Goal: Task Accomplishment & Management: Manage account settings

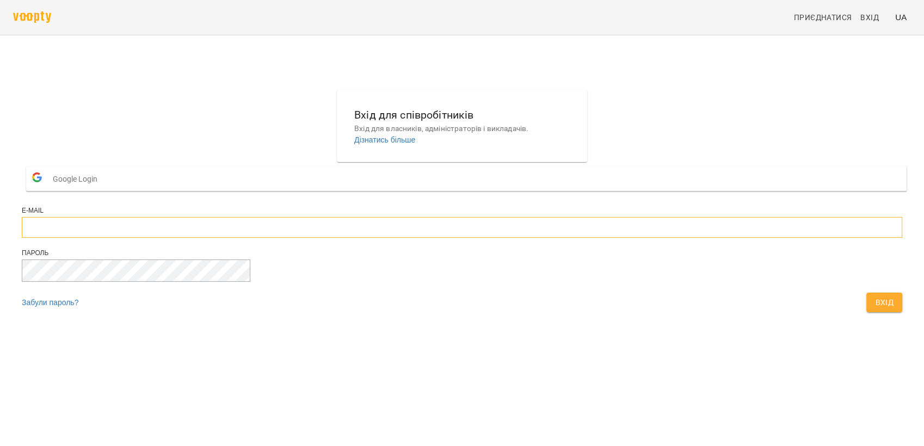
click at [393, 238] on input "email" at bounding box center [462, 227] width 880 height 21
type input "**********"
click at [875, 309] on span "Вхід" at bounding box center [884, 302] width 18 height 13
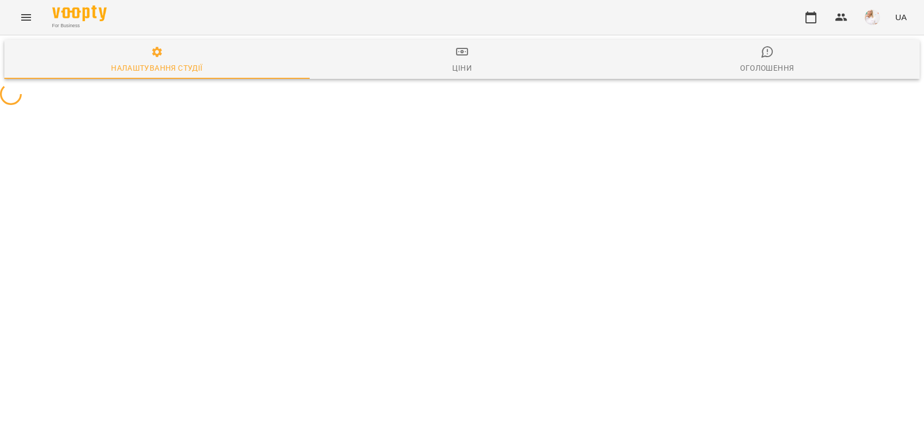
select select "**"
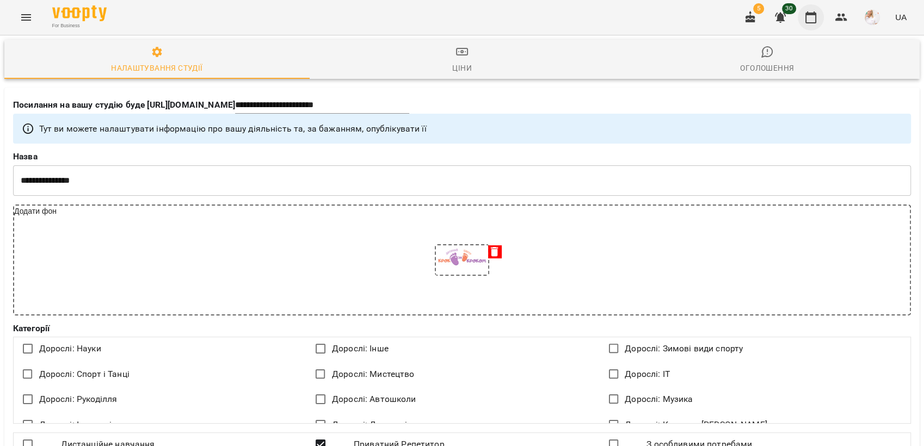
click at [816, 17] on button "button" at bounding box center [811, 17] width 26 height 26
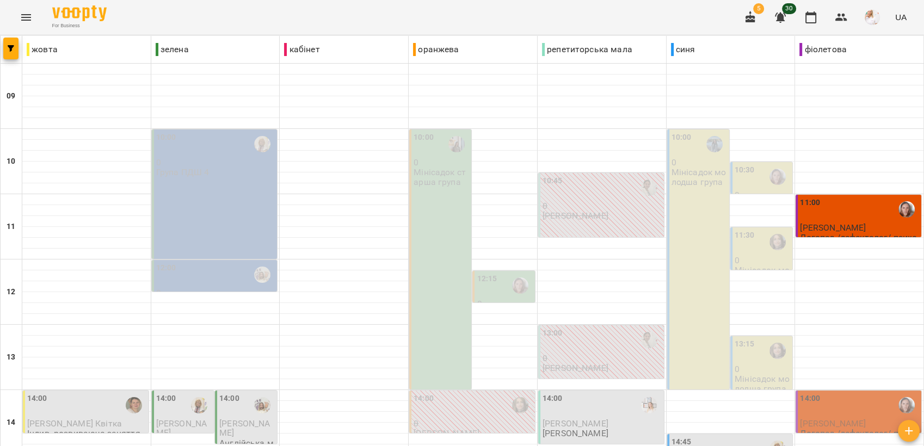
scroll to position [362, 0]
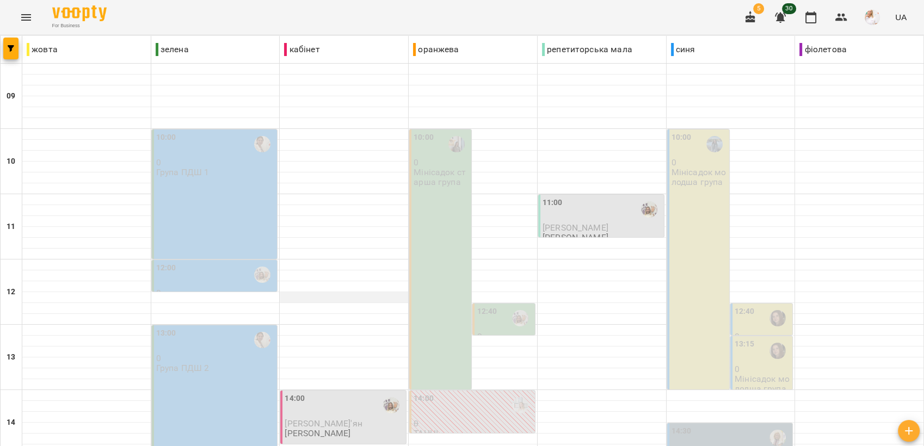
scroll to position [407, 0]
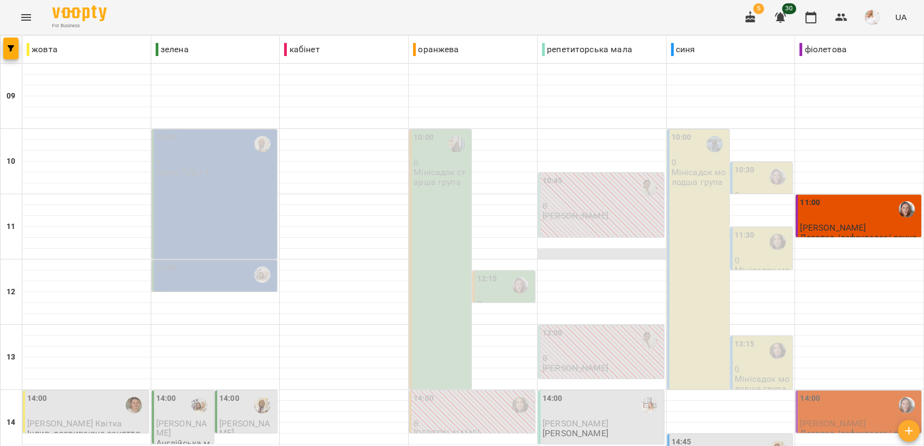
scroll to position [181, 0]
click at [592, 418] on span "[PERSON_NAME]" at bounding box center [575, 423] width 66 height 10
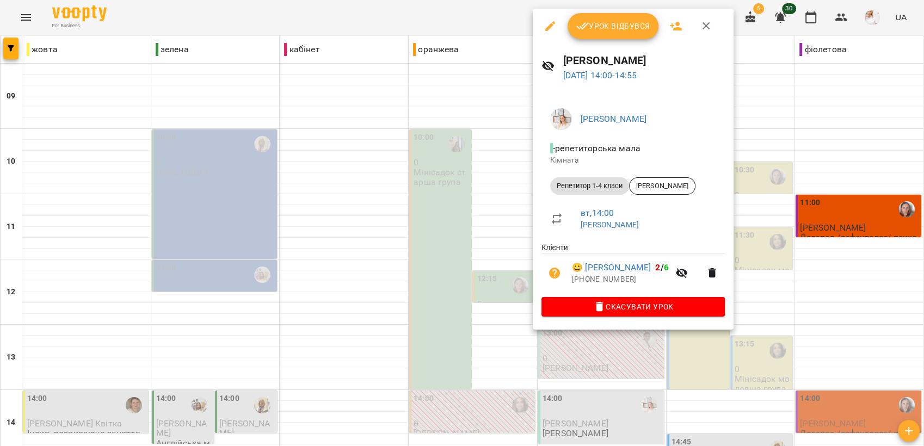
click at [635, 22] on span "Урок відбувся" at bounding box center [613, 26] width 74 height 13
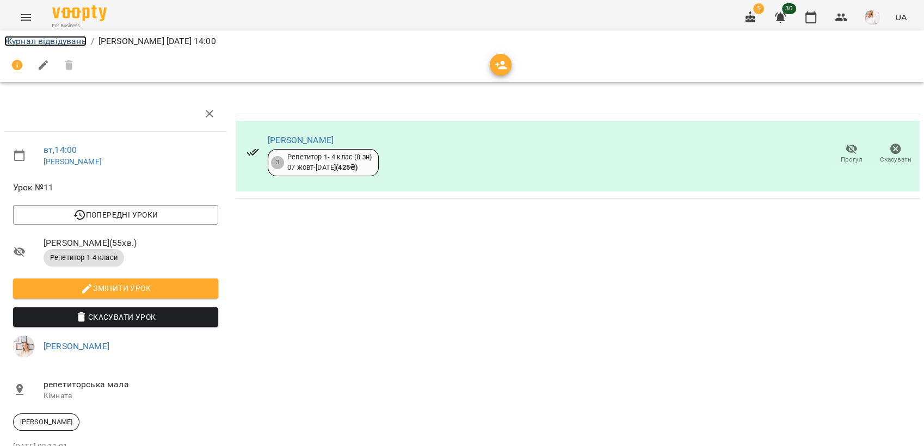
click at [24, 40] on link "Журнал відвідувань" at bounding box center [45, 41] width 82 height 10
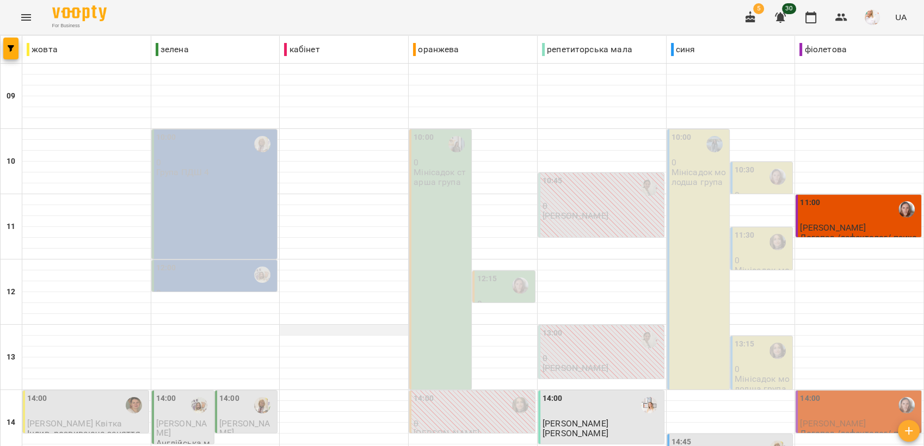
scroll to position [181, 0]
click at [251, 393] on div at bounding box center [262, 405] width 25 height 25
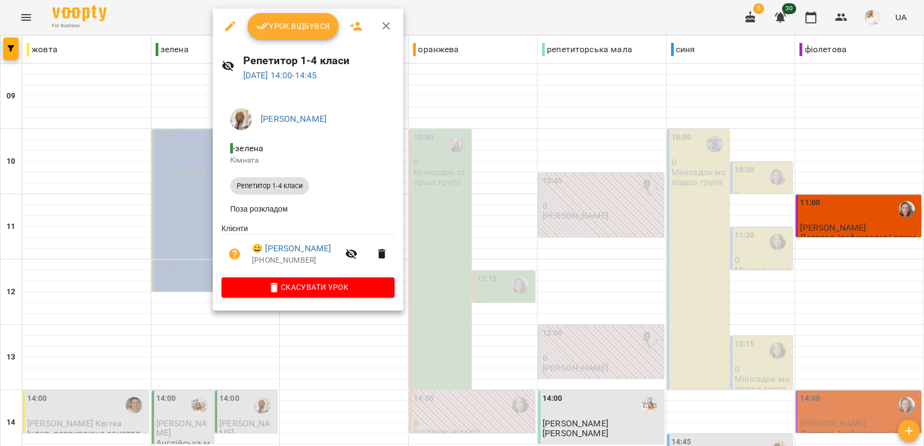
click at [274, 21] on span "Урок відбувся" at bounding box center [293, 26] width 74 height 13
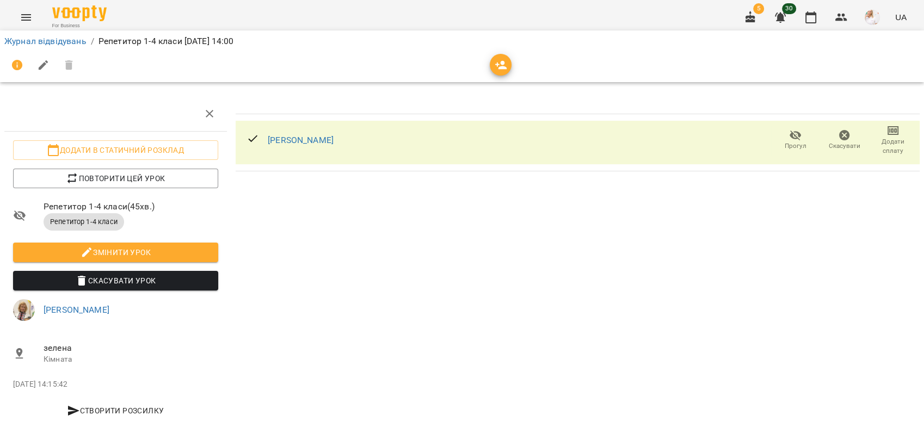
click at [876, 126] on span "Додати сплату" at bounding box center [893, 139] width 36 height 31
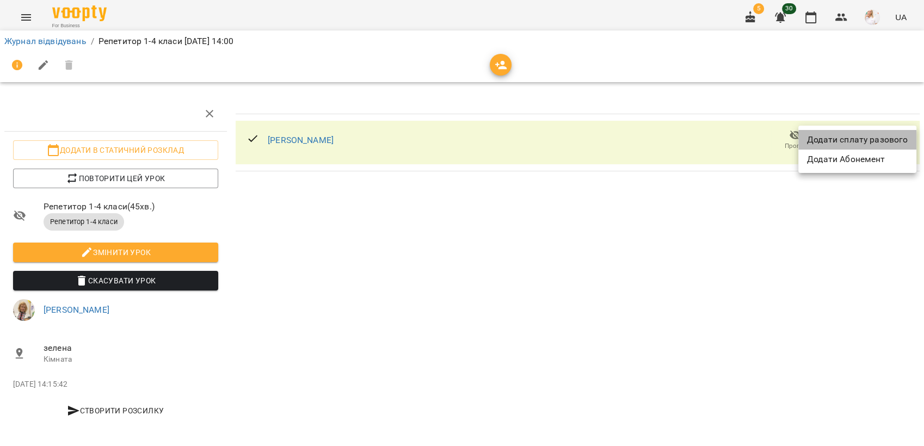
click at [870, 137] on li "Додати сплату разового" at bounding box center [857, 140] width 118 height 20
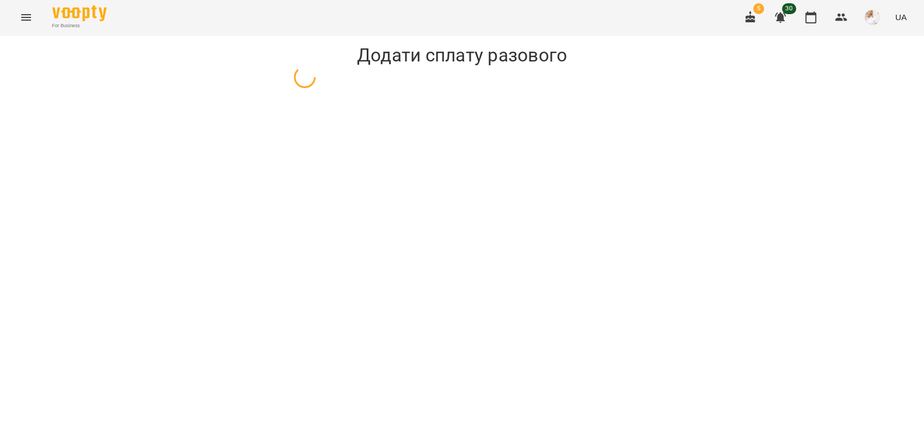
select select "**********"
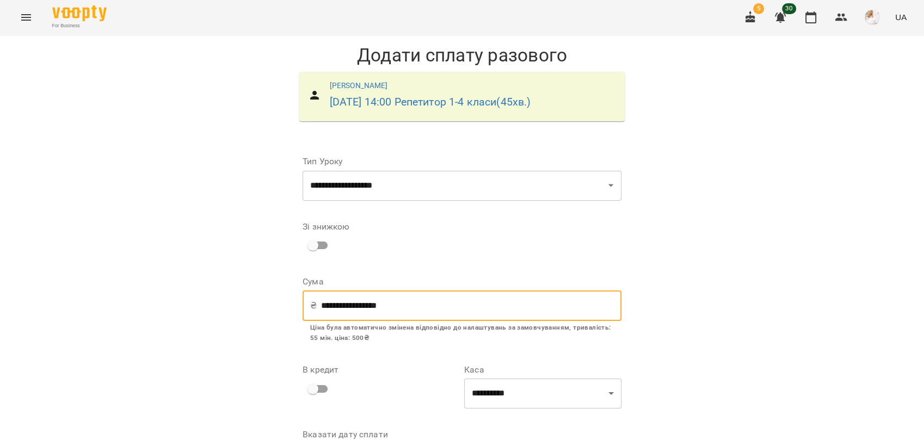
drag, startPoint x: 401, startPoint y: 302, endPoint x: 314, endPoint y: 301, distance: 86.5
click at [321, 301] on input "**********" at bounding box center [471, 306] width 300 height 30
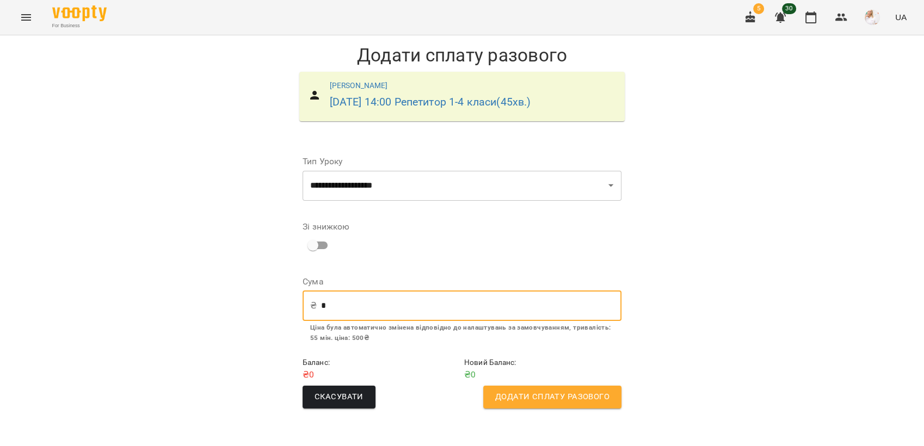
type input "*"
click at [589, 399] on span "Додати сплату разового" at bounding box center [552, 397] width 114 height 14
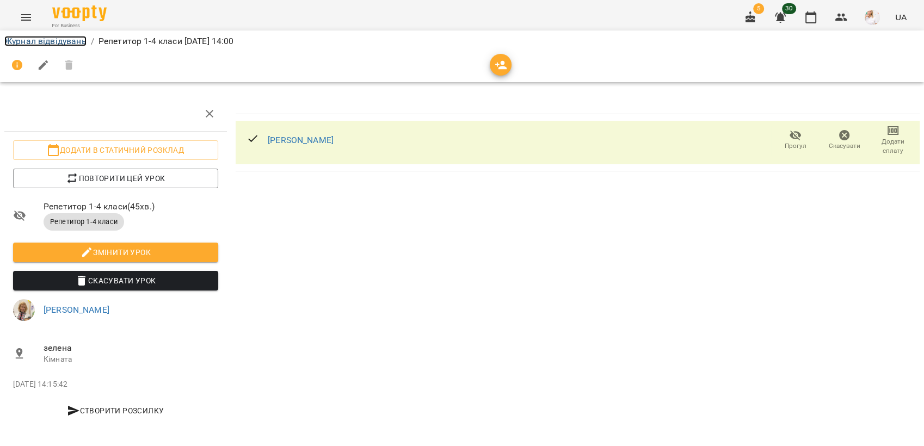
click at [61, 41] on link "Журнал відвідувань" at bounding box center [45, 41] width 82 height 10
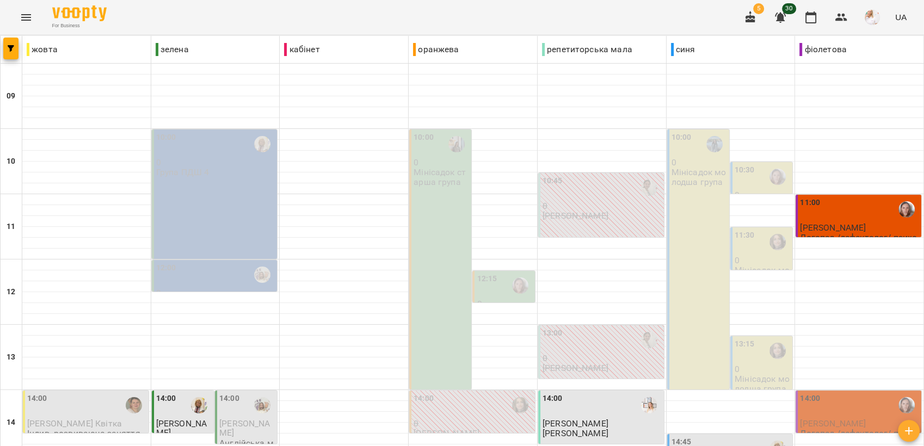
scroll to position [181, 0]
click at [250, 393] on div at bounding box center [262, 405] width 25 height 25
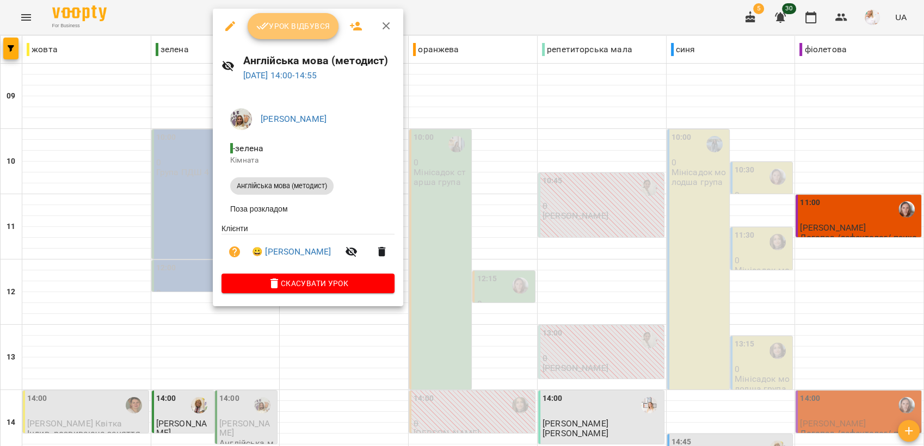
click at [313, 28] on span "Урок відбувся" at bounding box center [293, 26] width 74 height 13
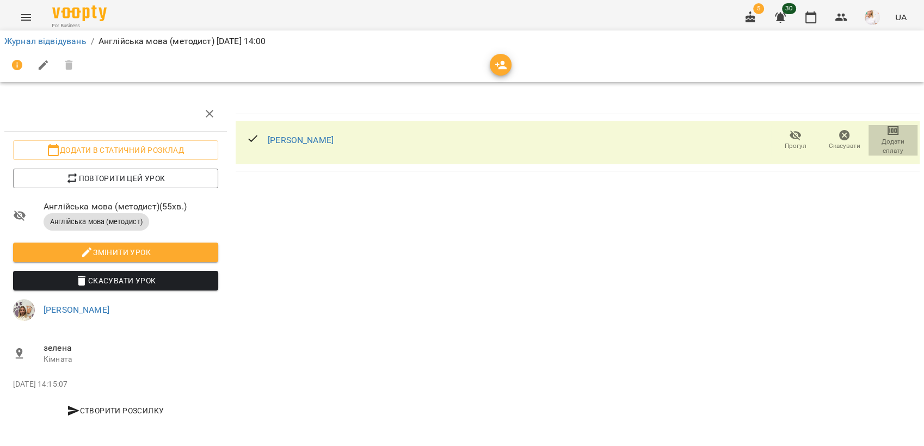
click at [880, 138] on span "Додати сплату" at bounding box center [893, 146] width 36 height 18
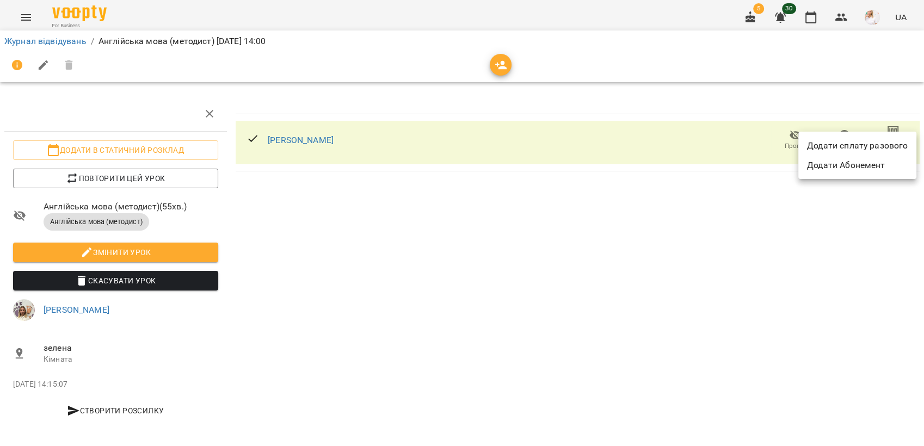
click at [860, 147] on li "Додати сплату разового" at bounding box center [857, 146] width 118 height 20
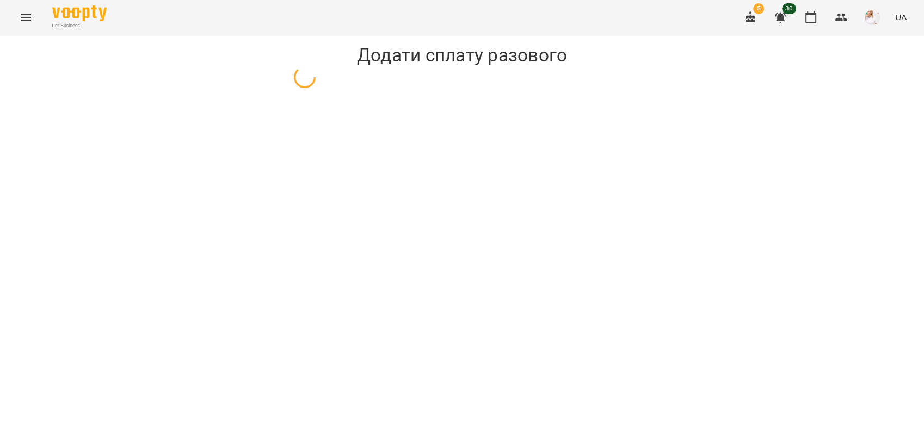
select select "**********"
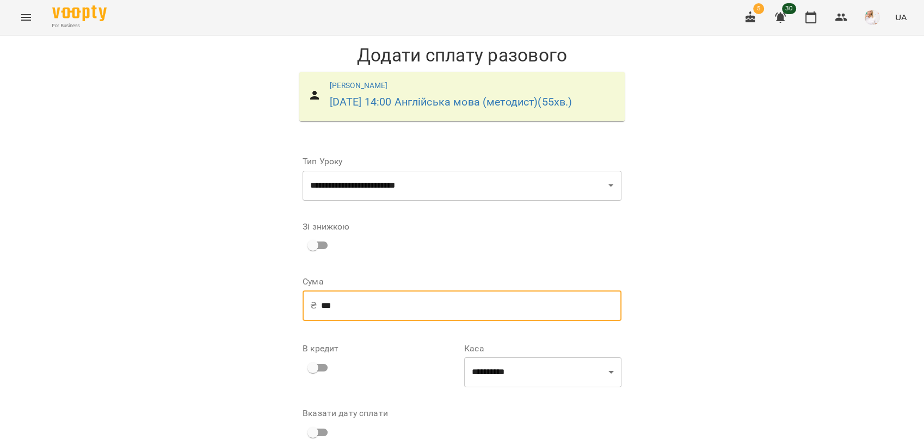
drag, startPoint x: 359, startPoint y: 320, endPoint x: 318, endPoint y: 328, distance: 41.0
click at [321, 321] on input "***" at bounding box center [471, 306] width 300 height 30
type input "*"
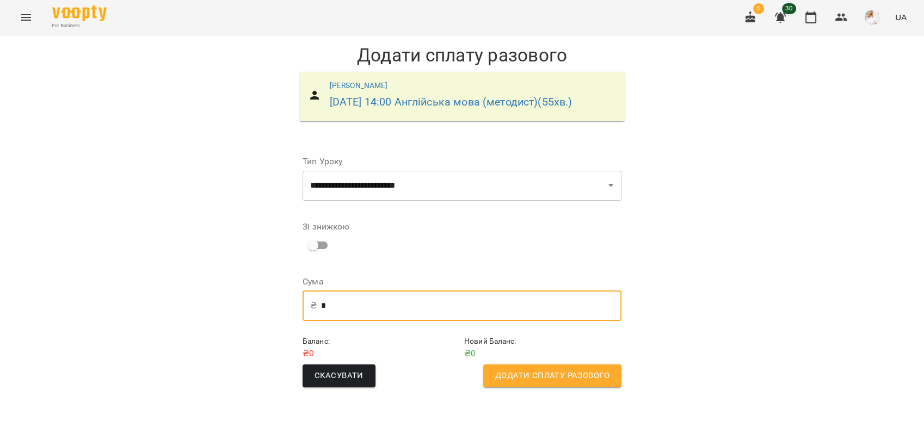
type input "*"
click at [495, 387] on button "Додати сплату разового" at bounding box center [552, 376] width 138 height 23
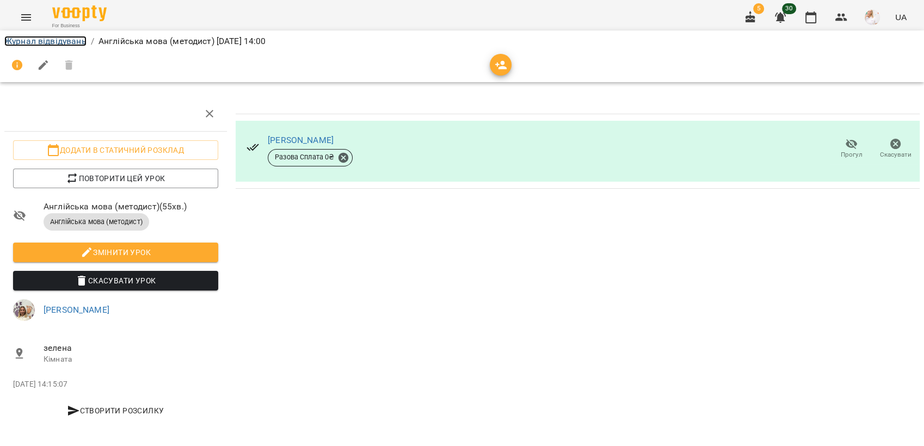
click at [40, 40] on link "Журнал відвідувань" at bounding box center [45, 41] width 82 height 10
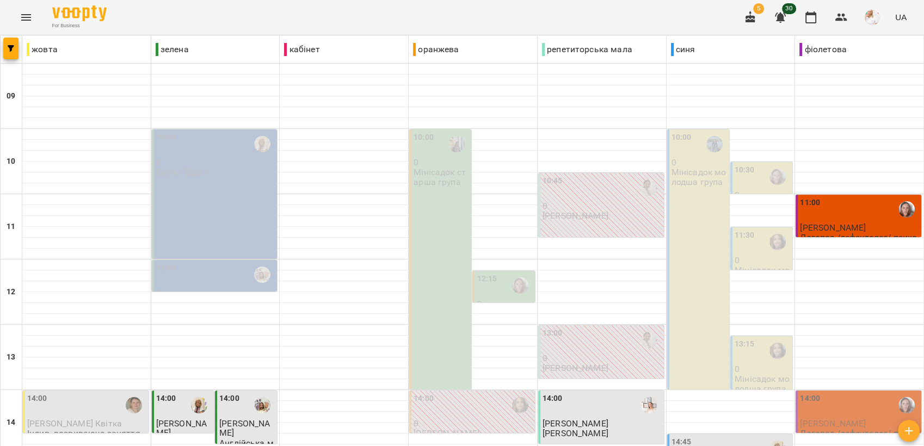
scroll to position [121, 0]
click at [494, 273] on div "12:15" at bounding box center [504, 285] width 55 height 25
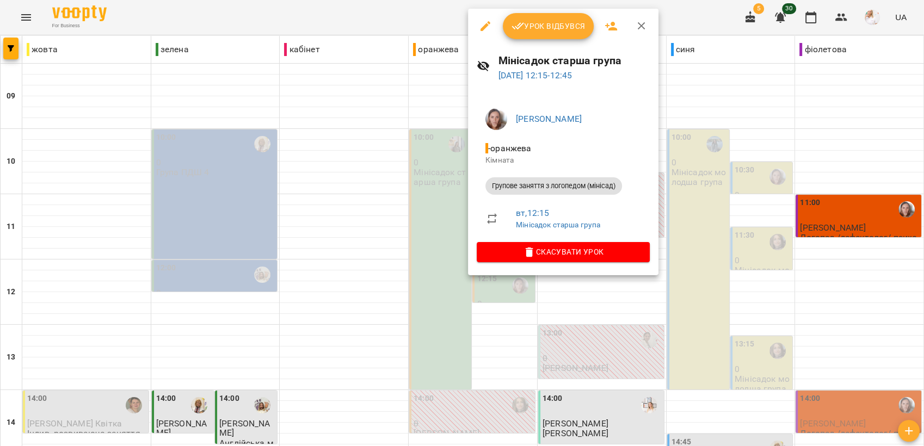
click at [533, 21] on span "Урок відбувся" at bounding box center [548, 26] width 74 height 13
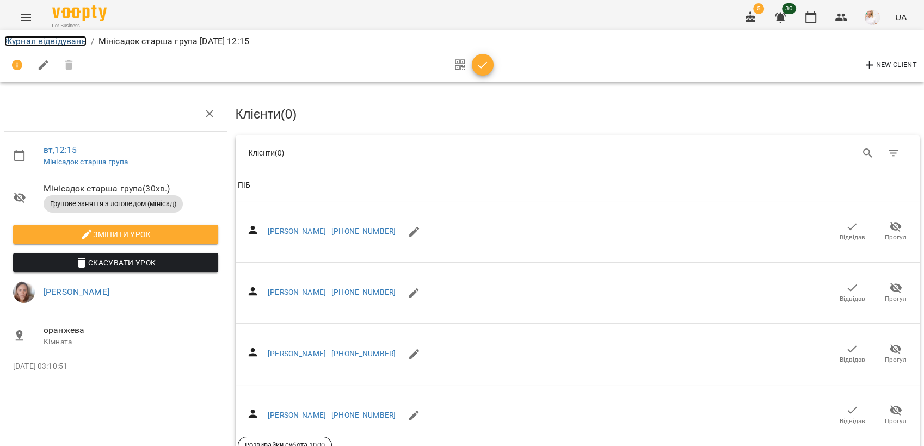
click at [72, 39] on link "Журнал відвідувань" at bounding box center [45, 41] width 82 height 10
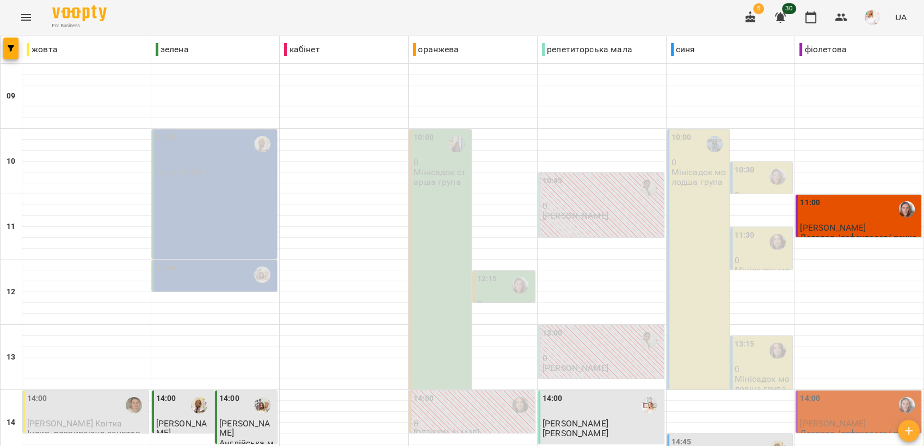
click at [744, 176] on div "10:30" at bounding box center [744, 176] width 20 height 25
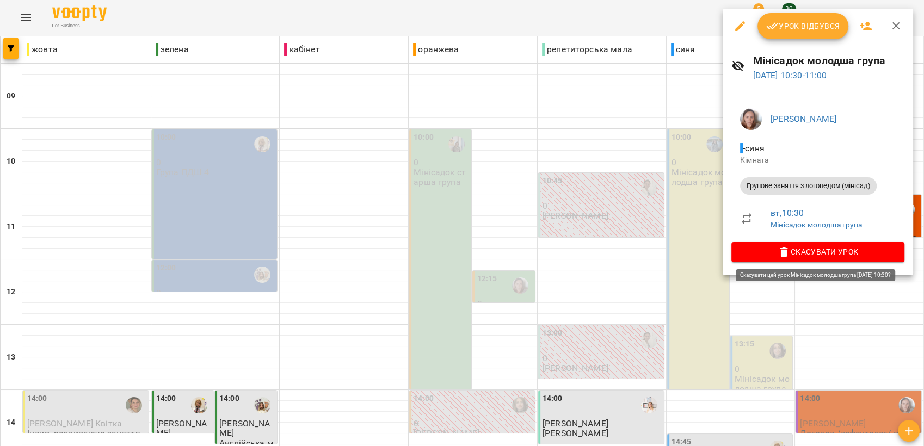
click at [820, 249] on span "Скасувати Урок" at bounding box center [818, 251] width 156 height 13
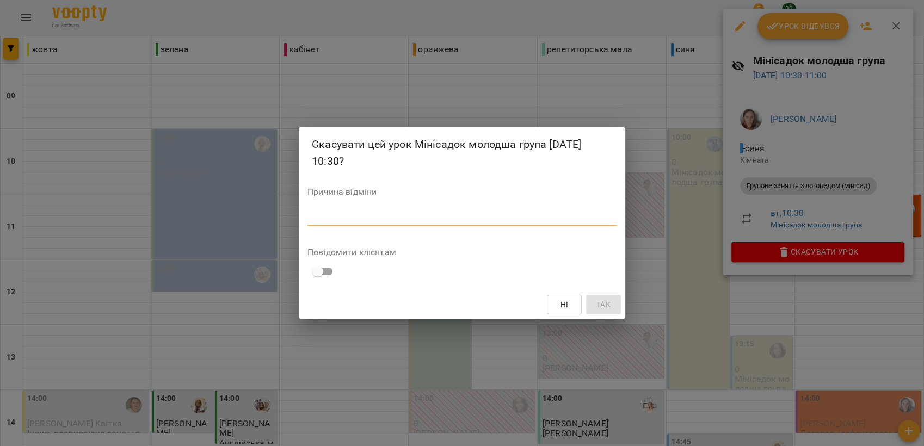
click at [326, 222] on textarea at bounding box center [461, 217] width 309 height 10
type textarea "*"
click at [355, 214] on textarea at bounding box center [461, 217] width 309 height 10
type textarea "**********"
click at [603, 298] on button "Так" at bounding box center [603, 305] width 35 height 20
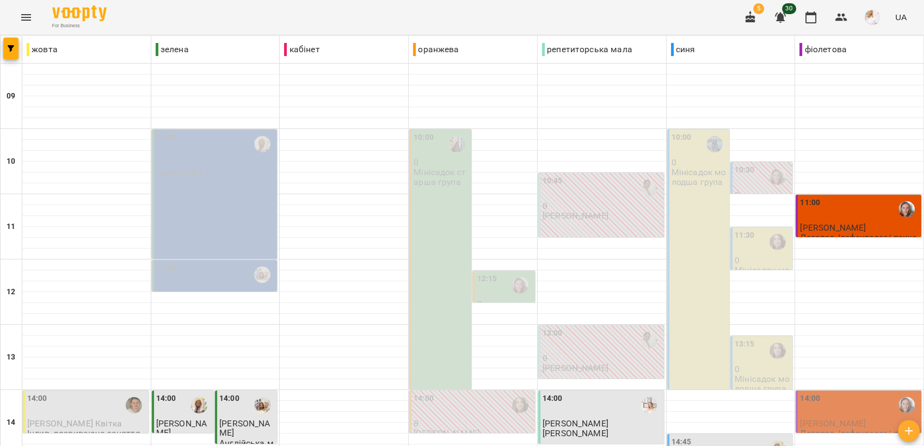
click at [746, 253] on div "11:30" at bounding box center [744, 242] width 20 height 25
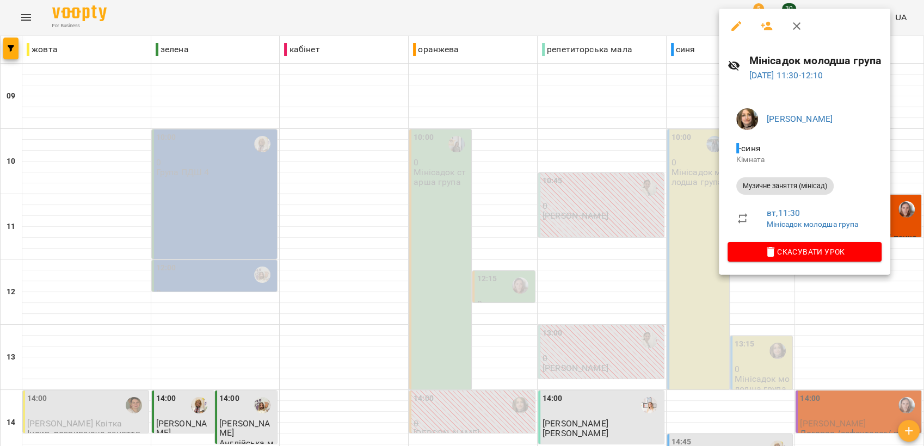
click at [794, 21] on icon "button" at bounding box center [796, 26] width 13 height 13
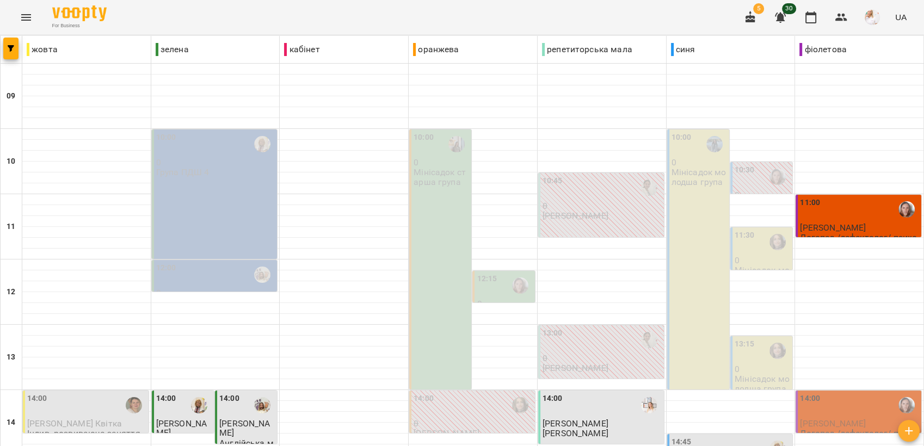
scroll to position [60, 0]
click at [756, 365] on p "0" at bounding box center [761, 369] width 55 height 9
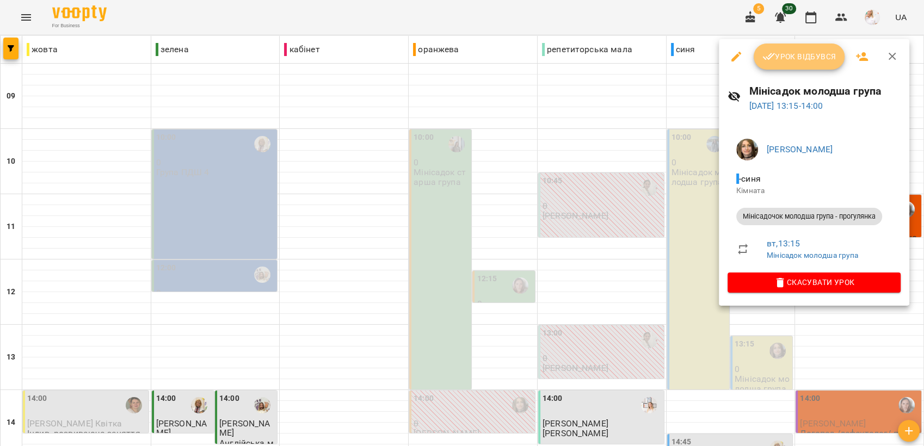
click at [789, 54] on span "Урок відбувся" at bounding box center [799, 56] width 74 height 13
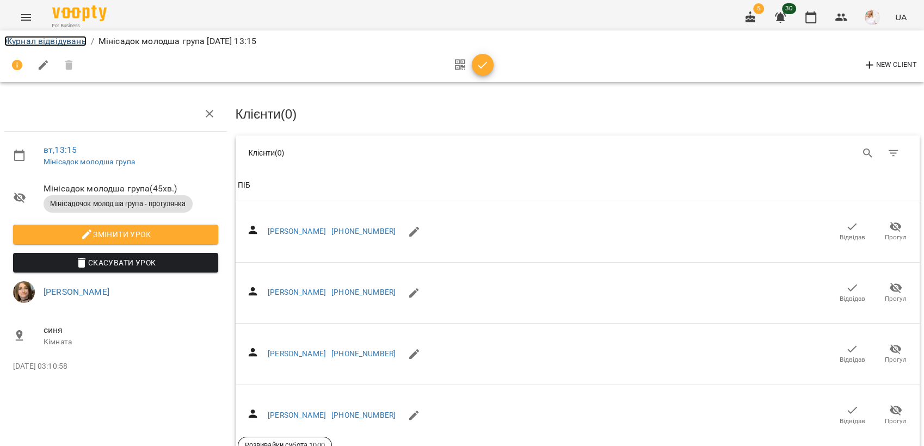
click at [26, 37] on link "Журнал відвідувань" at bounding box center [45, 41] width 82 height 10
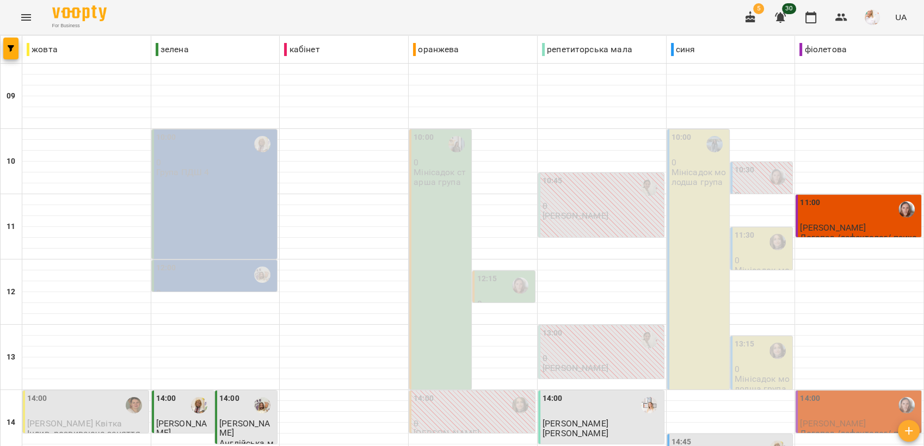
scroll to position [121, 0]
click at [487, 273] on label "12:15" at bounding box center [487, 279] width 20 height 12
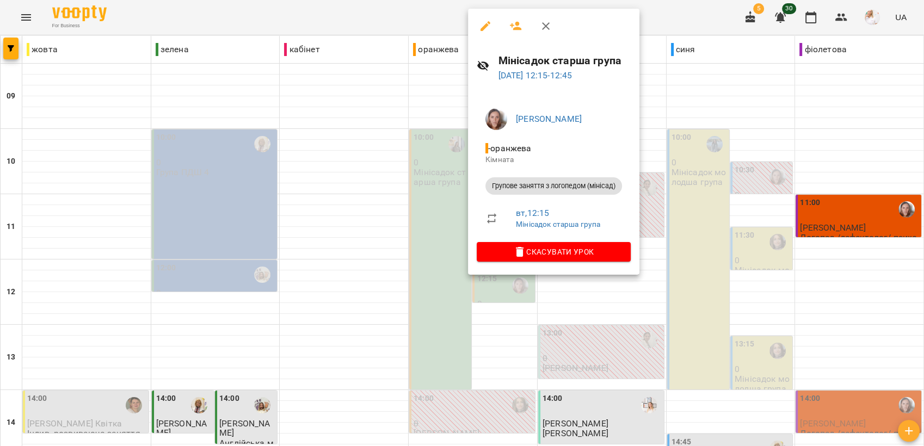
drag, startPoint x: 542, startPoint y: 23, endPoint x: 543, endPoint y: 30, distance: 6.6
click at [542, 25] on icon "button" at bounding box center [545, 26] width 13 height 13
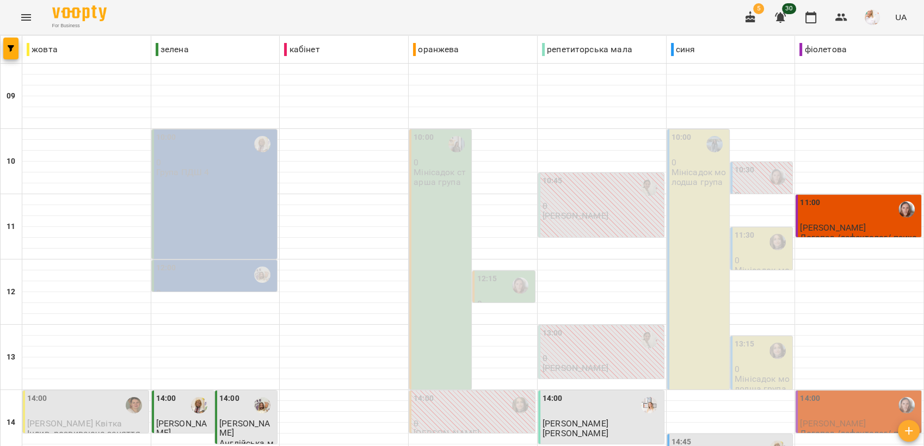
click at [436, 214] on div "10:00 0 Мінісадок старша група" at bounding box center [440, 259] width 62 height 260
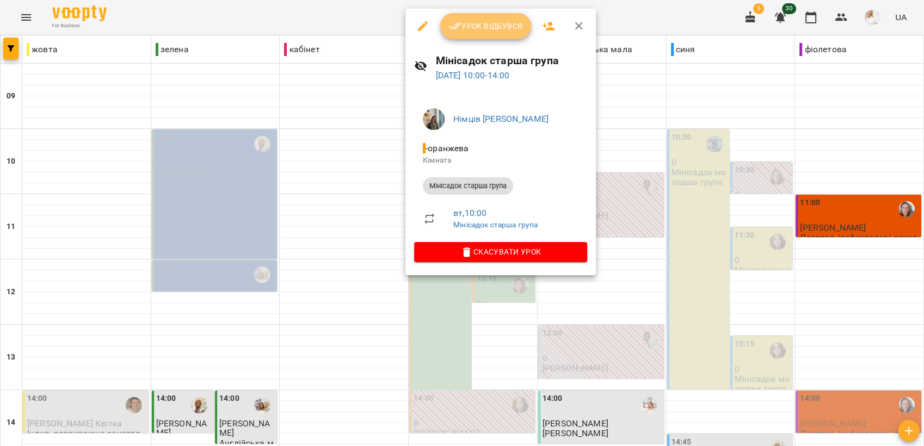
click at [478, 30] on span "Урок відбувся" at bounding box center [486, 26] width 74 height 13
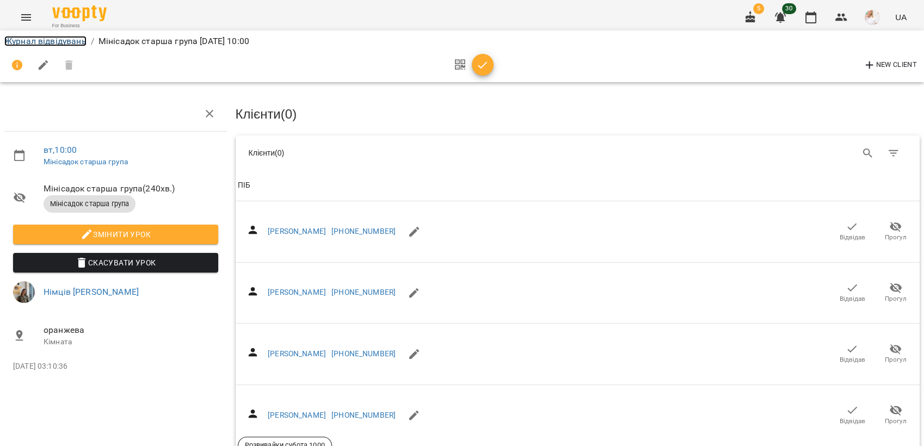
click at [48, 37] on link "Журнал відвідувань" at bounding box center [45, 41] width 82 height 10
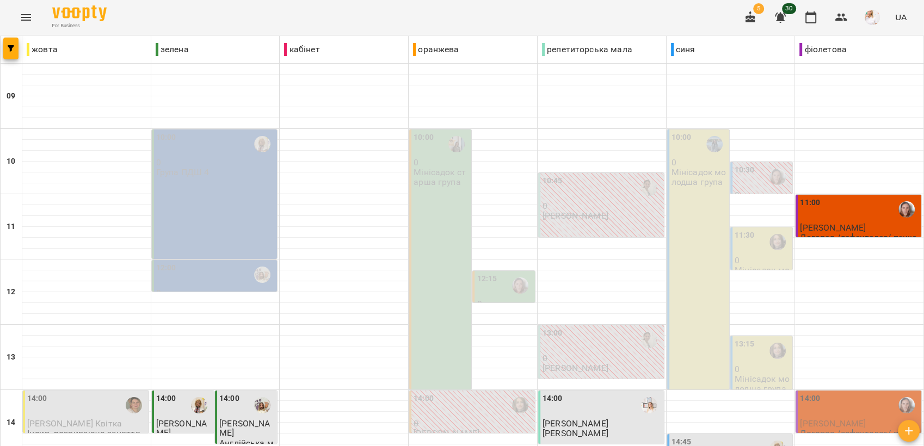
scroll to position [121, 0]
click at [678, 189] on div "10:00 0 Мінісадок молодша група" at bounding box center [698, 259] width 62 height 260
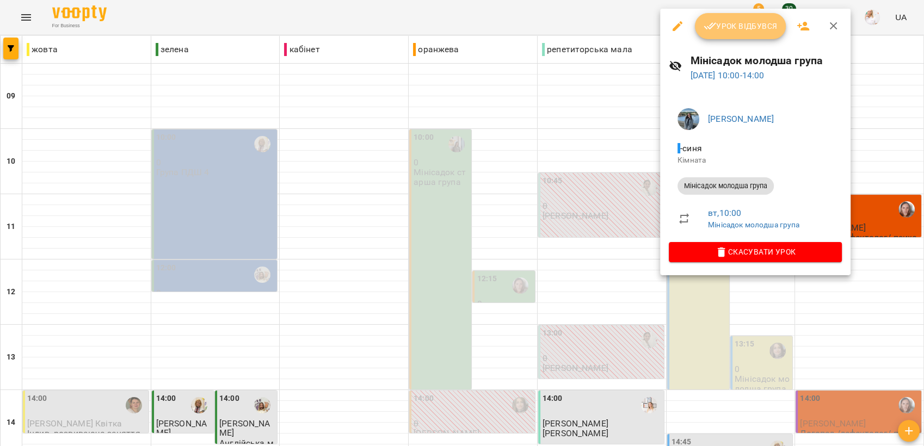
click at [725, 27] on span "Урок відбувся" at bounding box center [740, 26] width 74 height 13
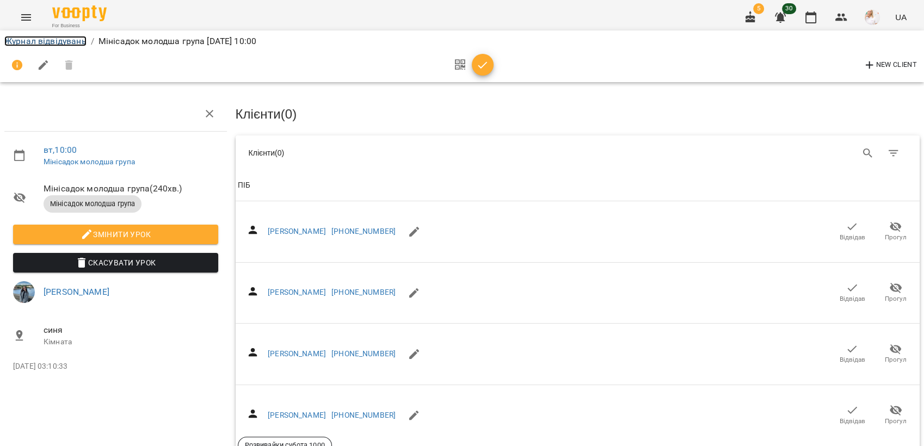
click at [39, 37] on link "Журнал відвідувань" at bounding box center [45, 41] width 82 height 10
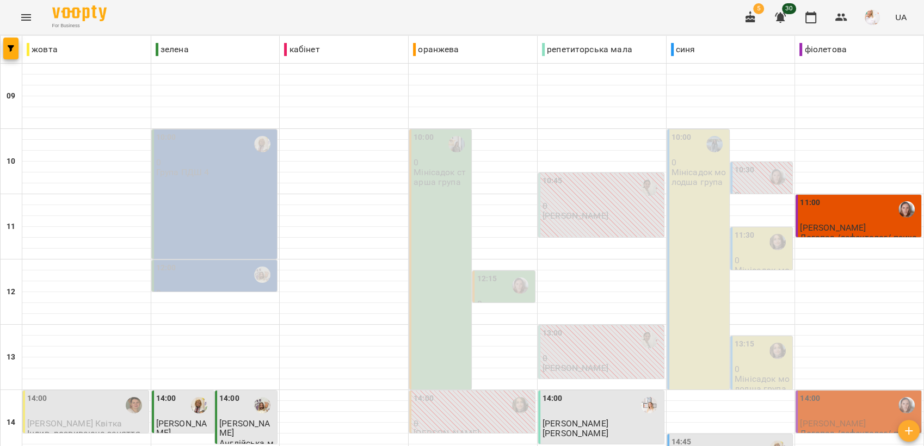
click at [691, 170] on p "Мінісадок молодша група" at bounding box center [698, 177] width 55 height 19
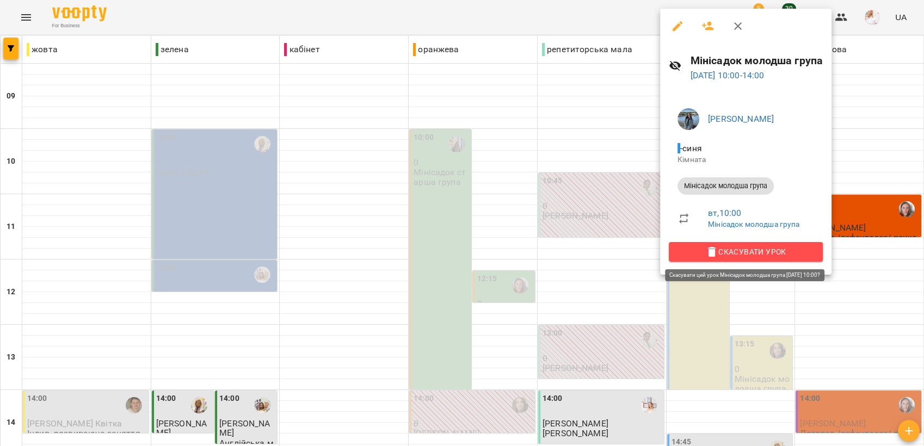
click at [752, 252] on span "Скасувати Урок" at bounding box center [745, 251] width 137 height 13
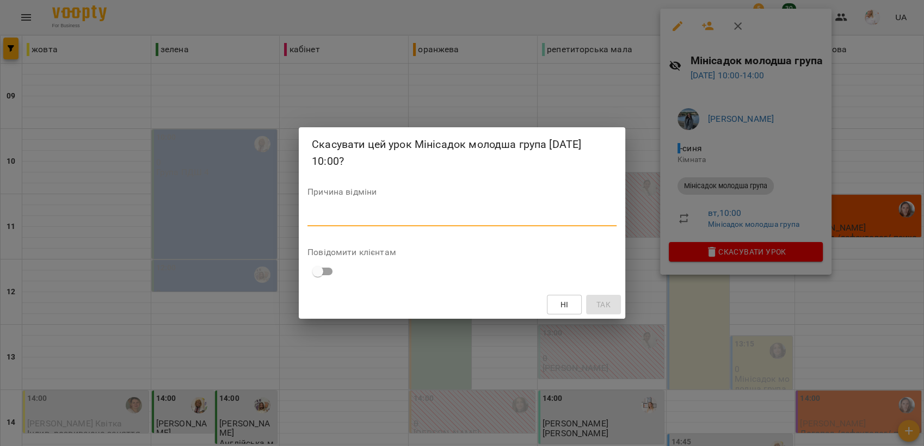
click at [462, 219] on textarea at bounding box center [461, 217] width 309 height 10
type textarea "**********"
click at [601, 304] on span "Так" at bounding box center [603, 304] width 14 height 13
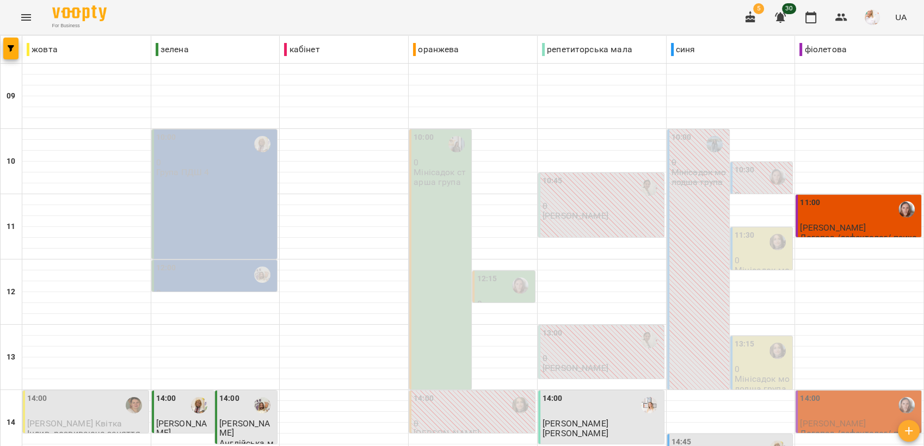
scroll to position [242, 0]
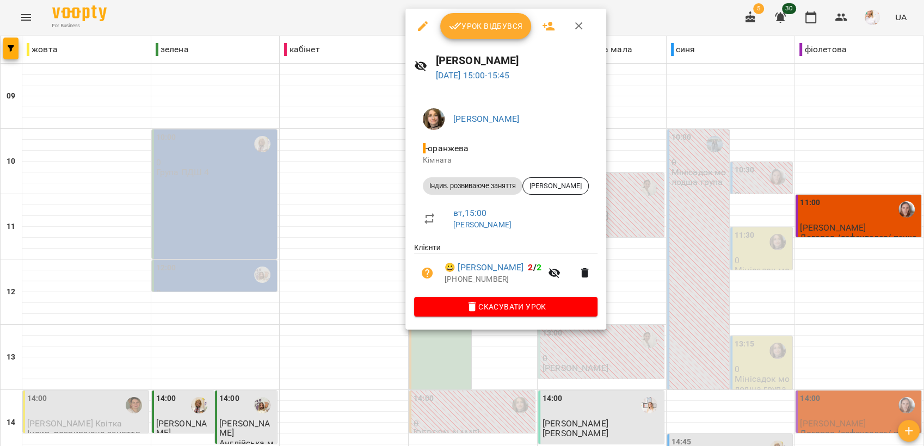
click at [502, 24] on span "Урок відбувся" at bounding box center [486, 26] width 74 height 13
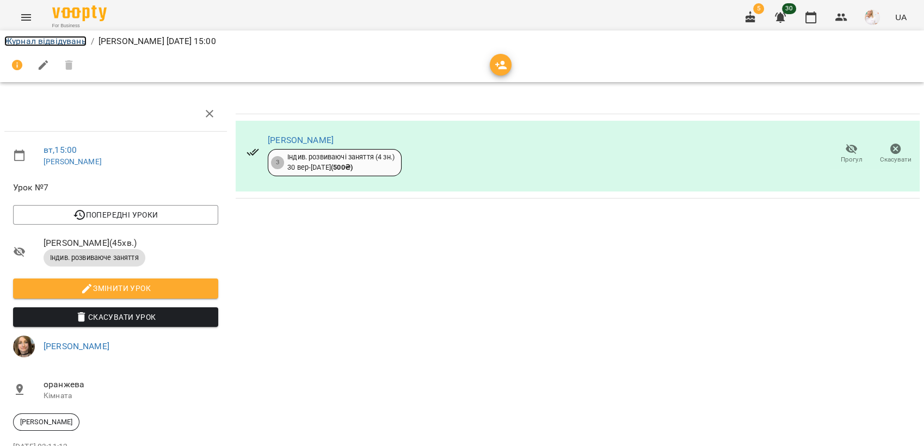
click at [51, 43] on link "Журнал відвідувань" at bounding box center [45, 41] width 82 height 10
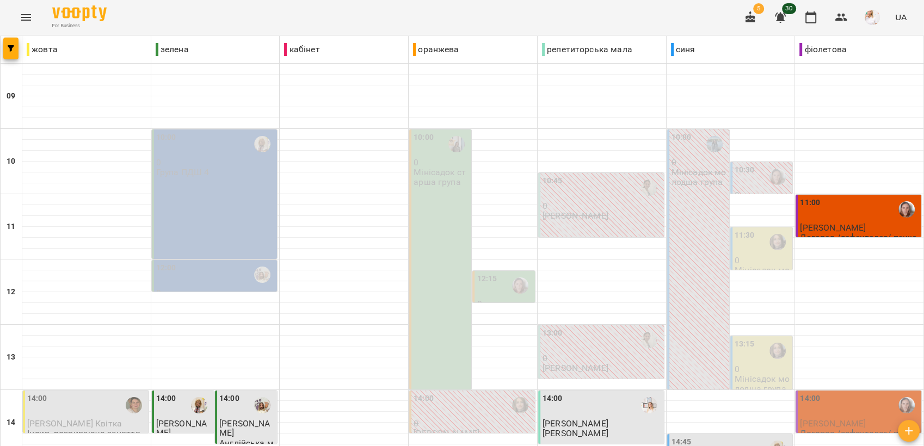
click at [230, 172] on div "10:00 0 Група ПДШ 4" at bounding box center [215, 155] width 119 height 46
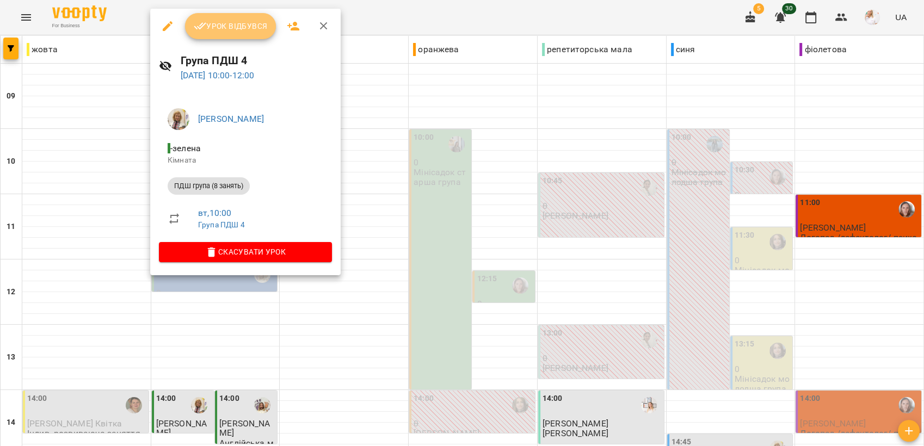
click at [239, 13] on button "Урок відбувся" at bounding box center [230, 26] width 91 height 26
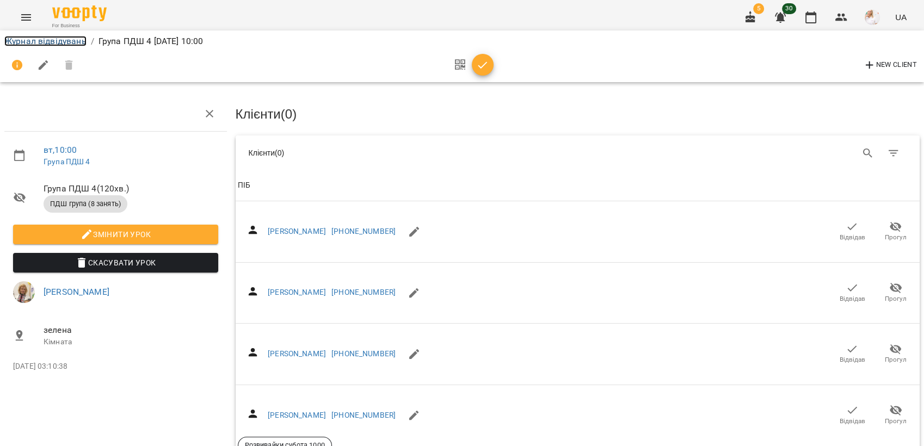
click at [48, 37] on link "Журнал відвідувань" at bounding box center [45, 41] width 82 height 10
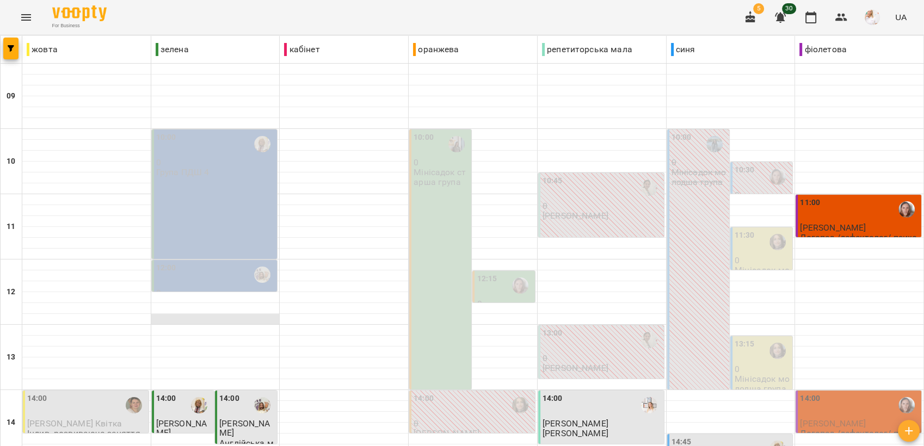
scroll to position [121, 0]
click at [205, 262] on div "12:00" at bounding box center [215, 274] width 119 height 25
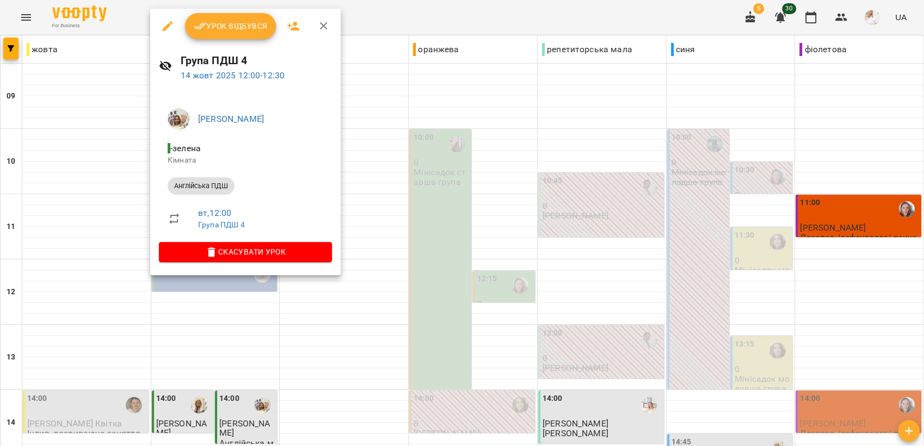
click at [245, 15] on button "Урок відбувся" at bounding box center [230, 26] width 91 height 26
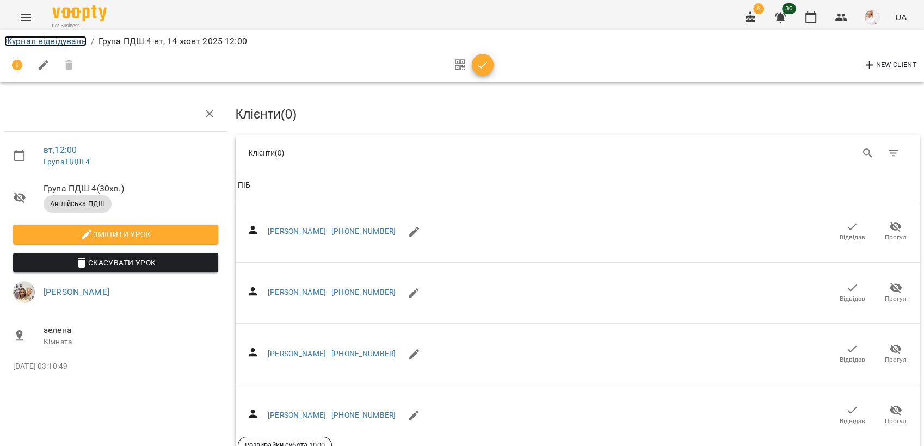
click at [53, 36] on link "Журнал відвідувань" at bounding box center [45, 41] width 82 height 10
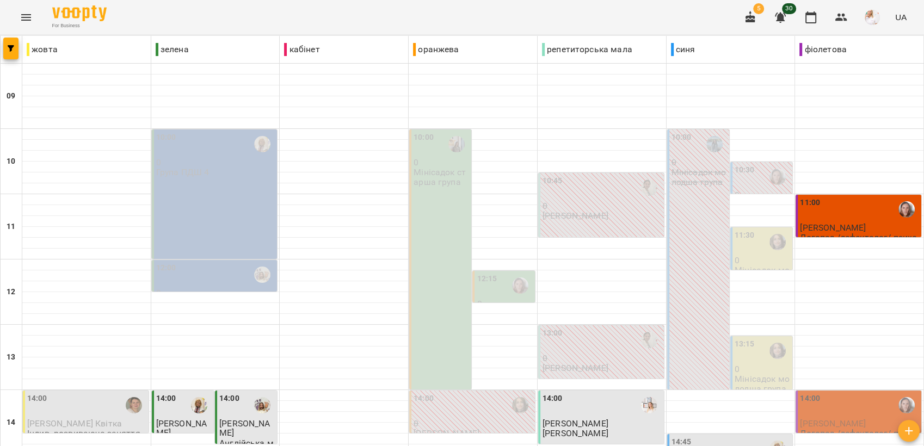
scroll to position [121, 0]
click at [178, 262] on div "12:00" at bounding box center [215, 274] width 119 height 25
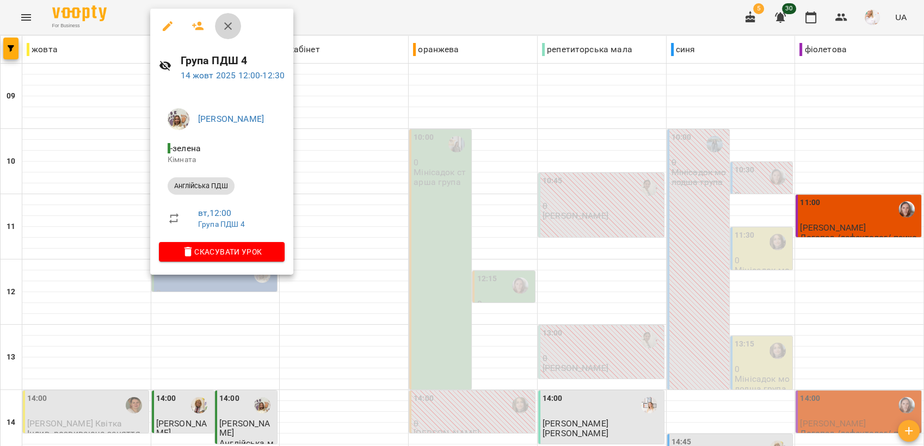
click at [228, 24] on icon "button" at bounding box center [227, 26] width 13 height 13
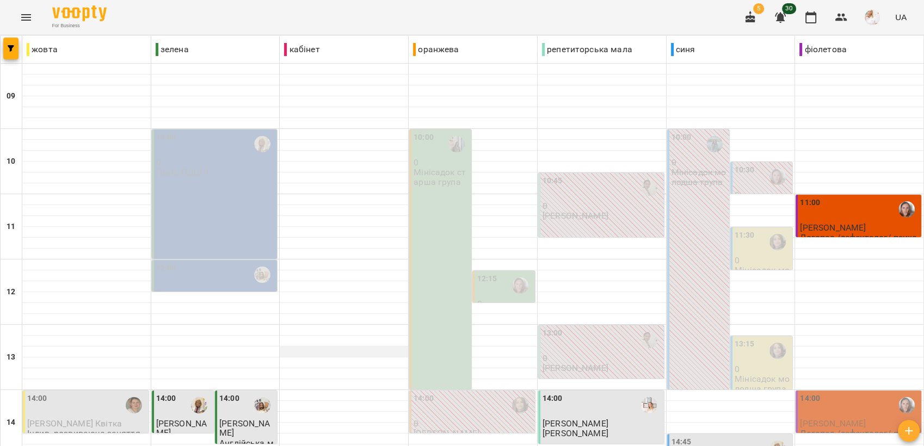
scroll to position [181, 0]
click at [81, 393] on div "14:00" at bounding box center [86, 405] width 119 height 25
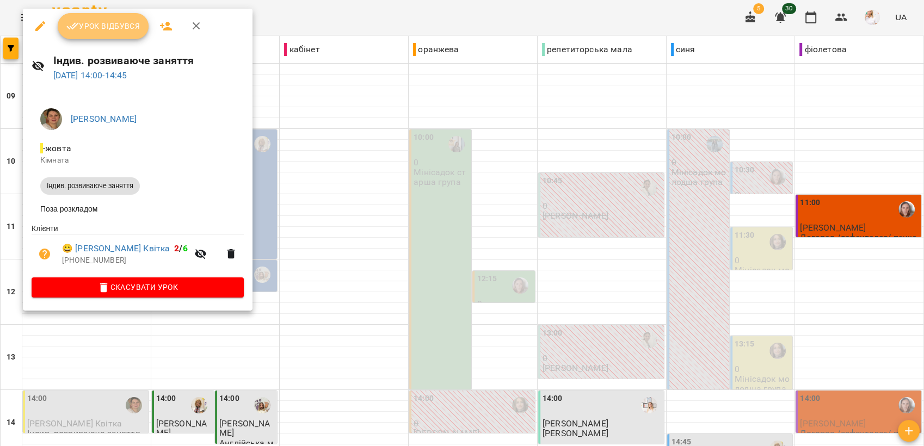
click at [123, 20] on span "Урок відбувся" at bounding box center [103, 26] width 74 height 13
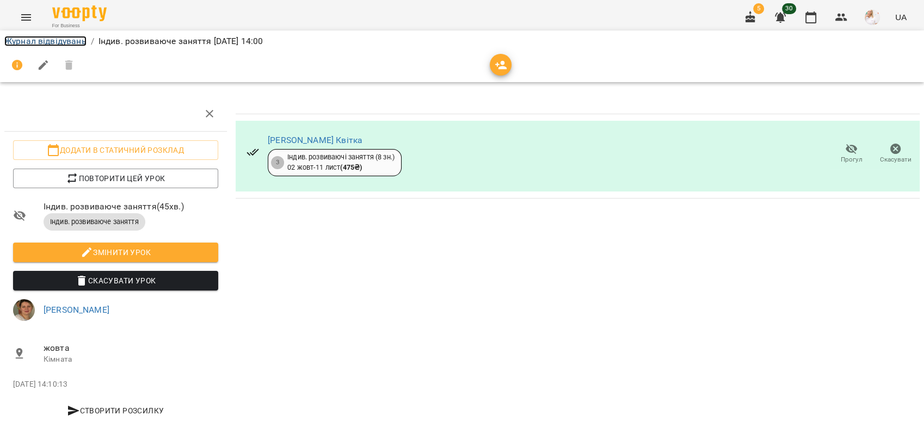
click at [44, 40] on link "Журнал відвідувань" at bounding box center [45, 41] width 82 height 10
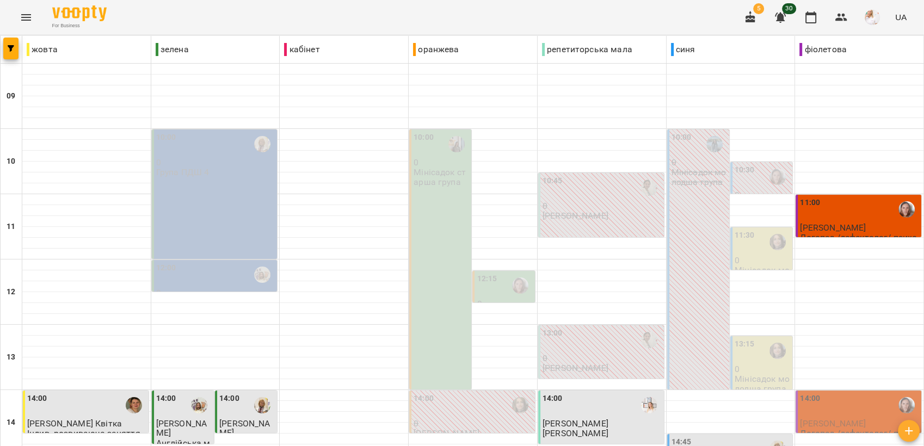
scroll to position [242, 0]
click at [810, 393] on div "14:00" at bounding box center [810, 405] width 20 height 25
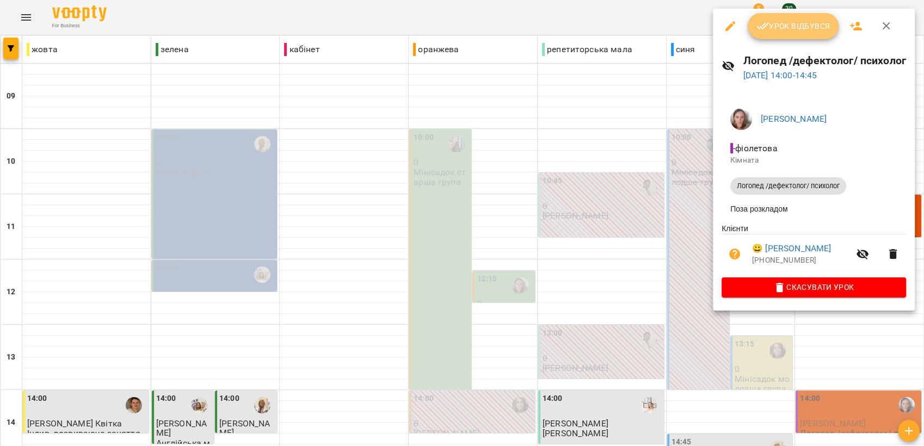
click at [790, 24] on span "Урок відбувся" at bounding box center [793, 26] width 74 height 13
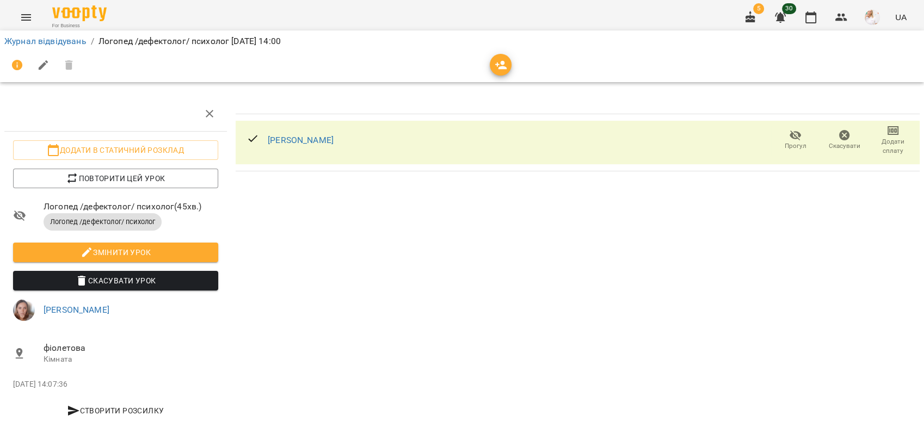
click at [887, 127] on icon "button" at bounding box center [892, 130] width 13 height 13
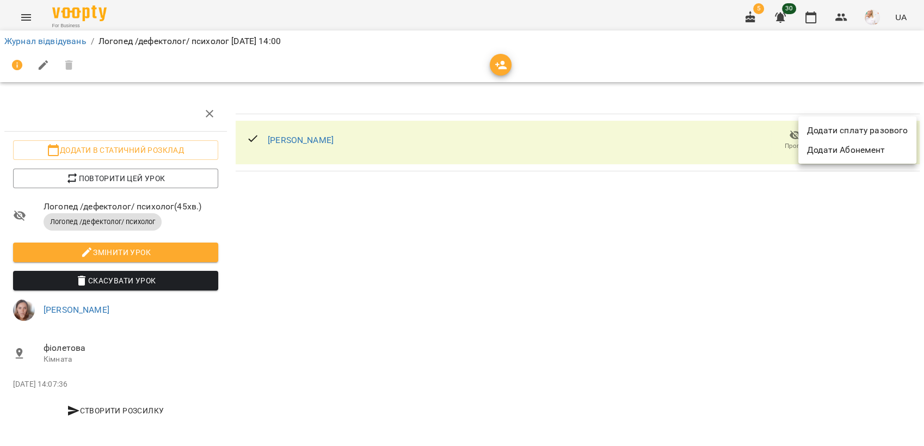
click at [887, 127] on li "Додати сплату разового" at bounding box center [857, 131] width 118 height 20
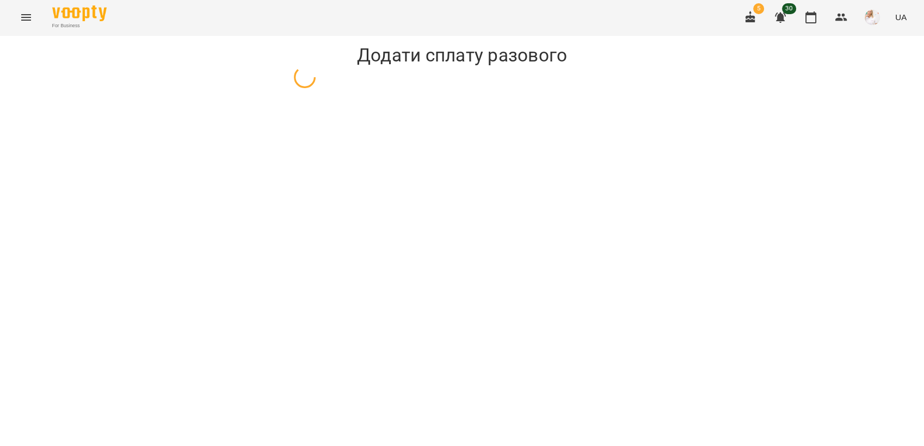
select select "**********"
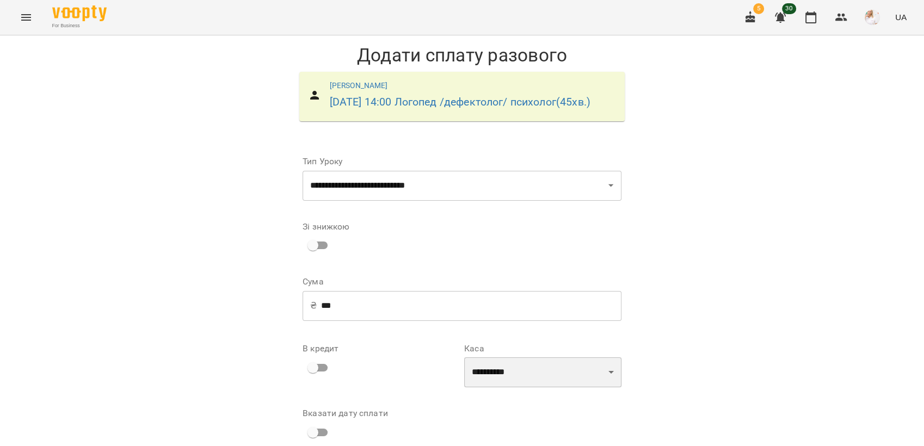
click at [561, 385] on select "**********" at bounding box center [542, 372] width 157 height 30
select select "********"
click at [464, 374] on select "**********" at bounding box center [542, 372] width 157 height 30
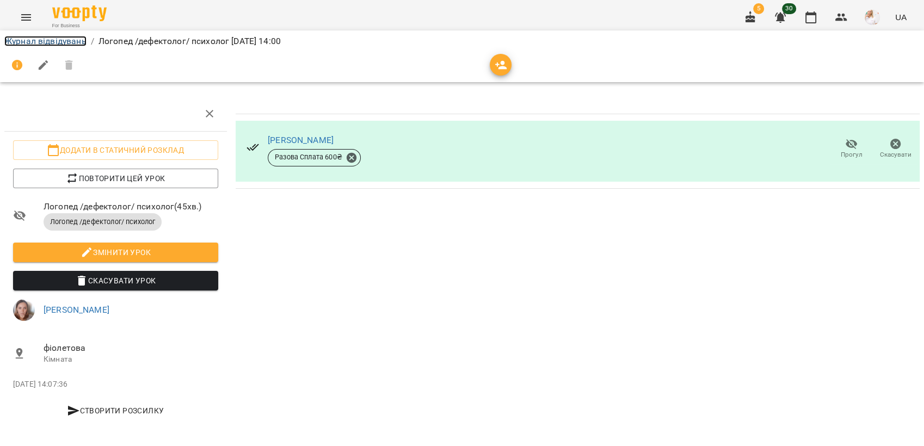
click at [33, 39] on link "Журнал відвідувань" at bounding box center [45, 41] width 82 height 10
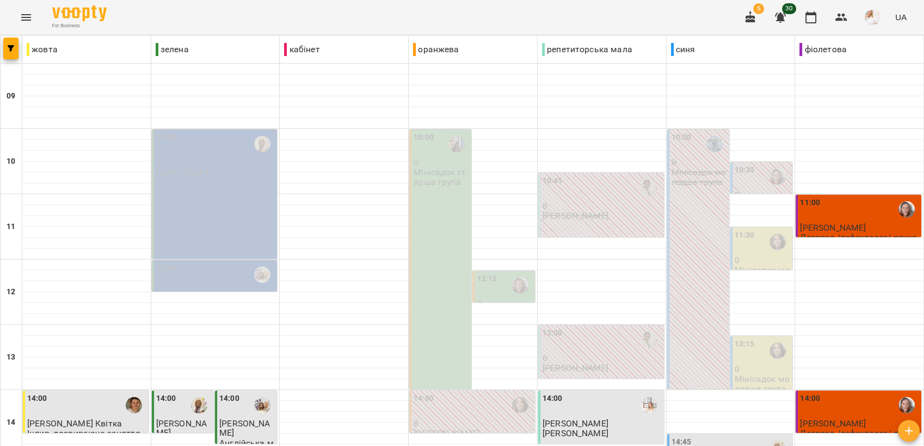
scroll to position [181, 0]
click at [693, 436] on div "14:45" at bounding box center [730, 448] width 119 height 25
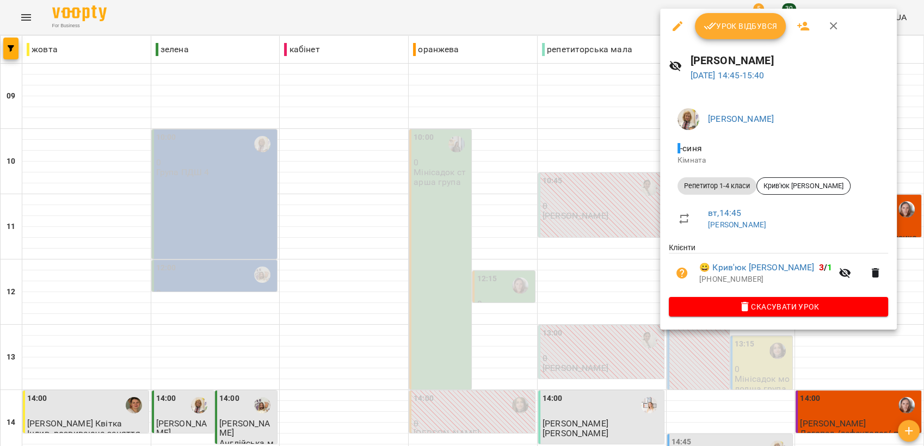
click at [726, 22] on span "Урок відбувся" at bounding box center [740, 26] width 74 height 13
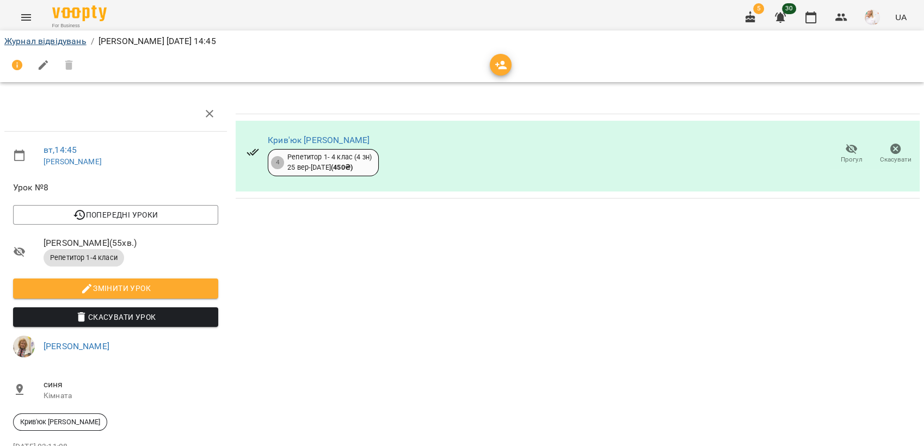
drag, startPoint x: 9, startPoint y: 33, endPoint x: 7, endPoint y: 40, distance: 7.1
click at [9, 37] on div "Журнал відвідувань / [PERSON_NAME] [DATE] 14:45" at bounding box center [461, 41] width 919 height 17
click at [6, 40] on link "Журнал відвідувань" at bounding box center [45, 41] width 82 height 10
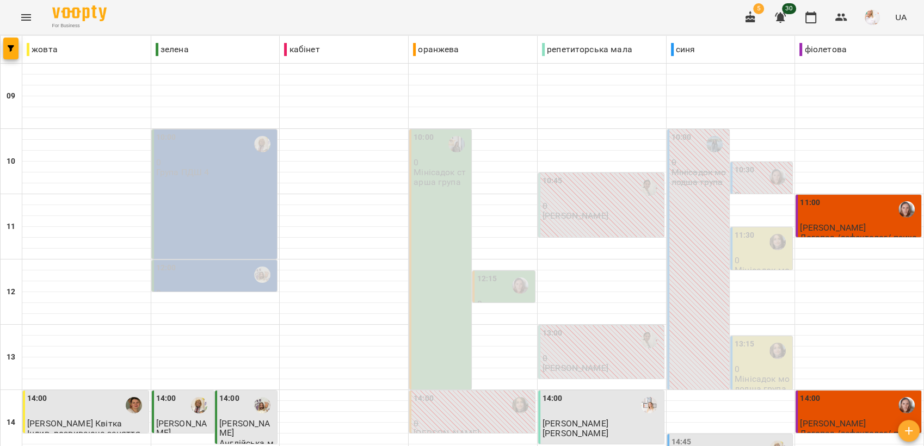
scroll to position [242, 0]
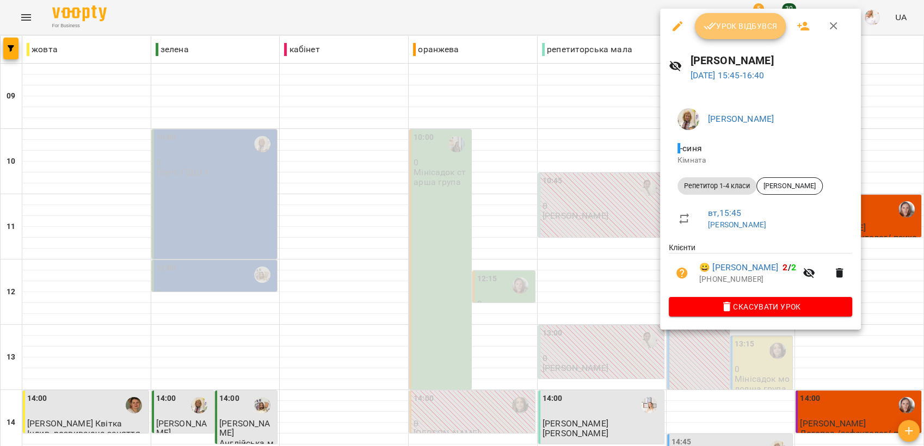
click at [752, 27] on span "Урок відбувся" at bounding box center [740, 26] width 74 height 13
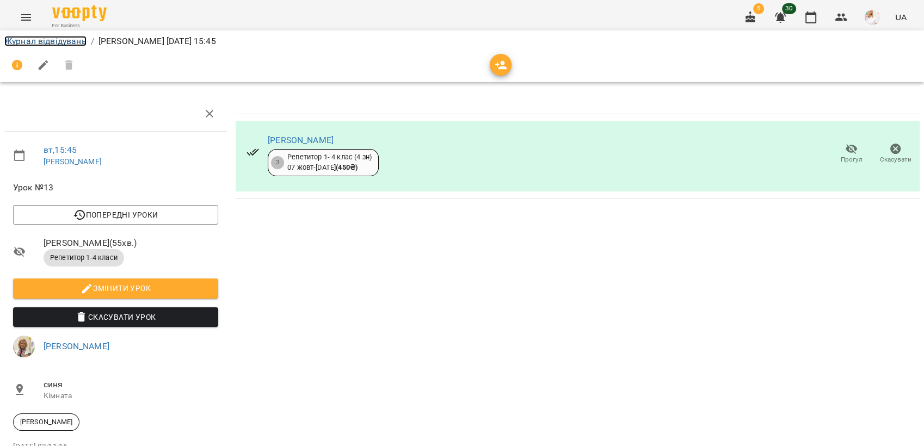
click at [24, 40] on link "Журнал відвідувань" at bounding box center [45, 41] width 82 height 10
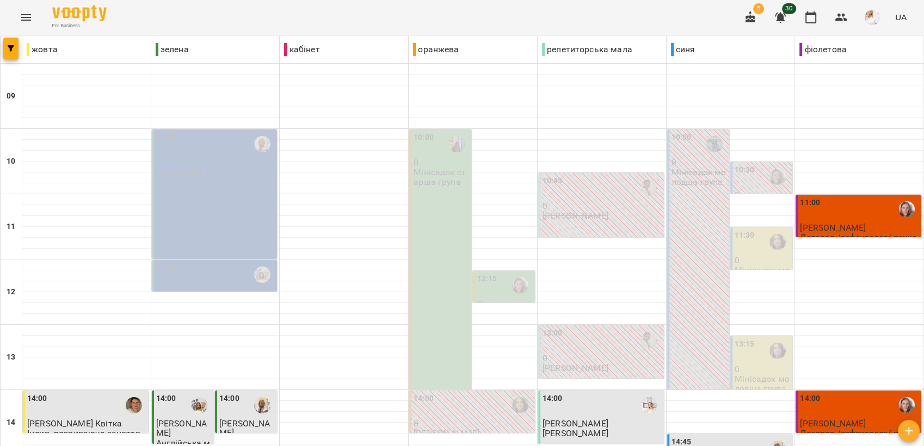
scroll to position [242, 0]
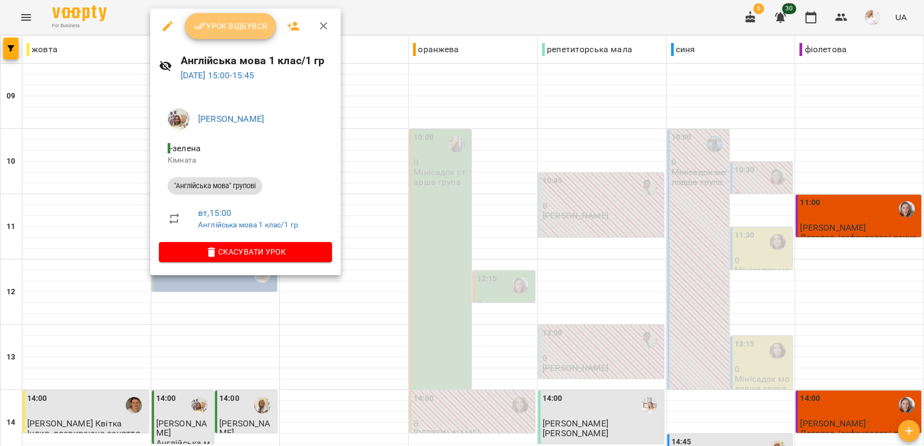
click at [235, 26] on span "Урок відбувся" at bounding box center [231, 26] width 74 height 13
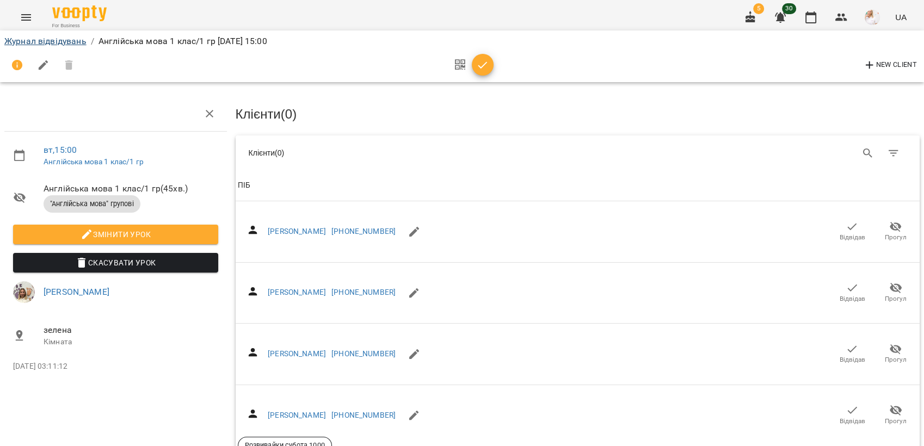
click at [16, 36] on div "Журнал відвідувань / Англійська мова 1 клас/1 гр [DATE] 15:00" at bounding box center [461, 41] width 919 height 17
click at [15, 38] on link "Журнал відвідувань" at bounding box center [45, 41] width 82 height 10
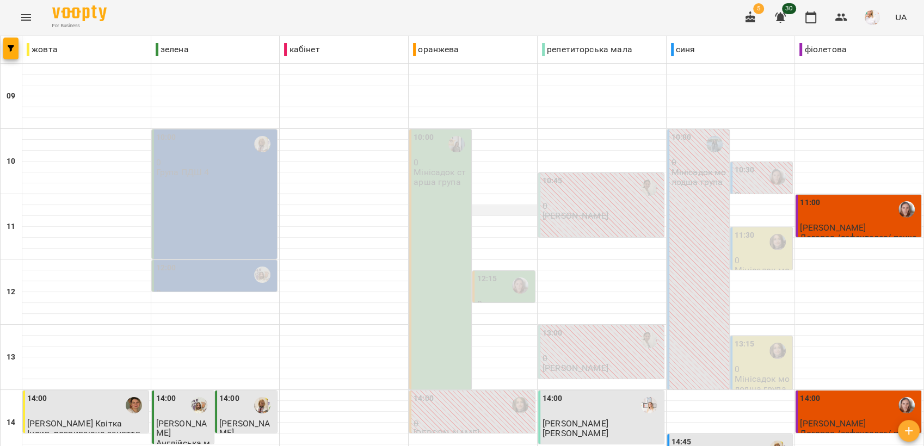
scroll to position [242, 0]
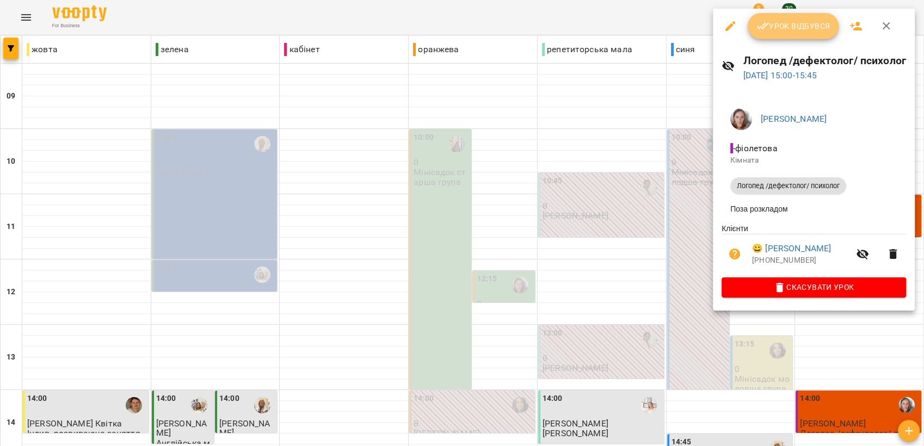
click at [798, 23] on span "Урок відбувся" at bounding box center [793, 26] width 74 height 13
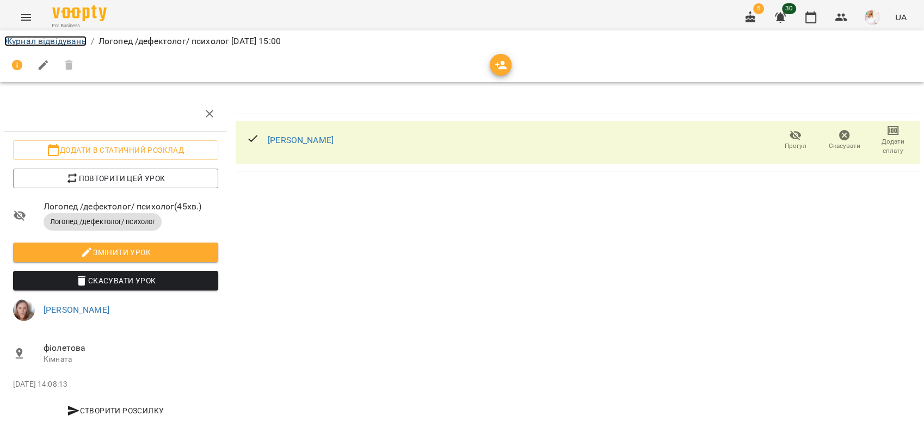
click at [51, 42] on link "Журнал відвідувань" at bounding box center [45, 41] width 82 height 10
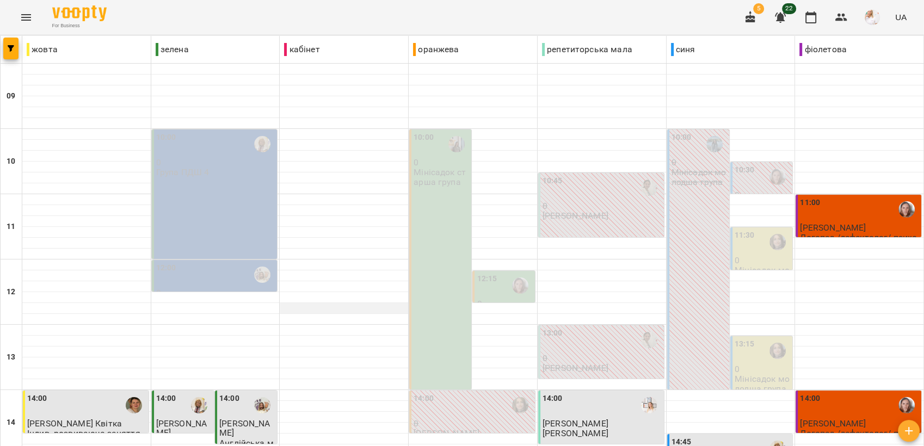
scroll to position [242, 0]
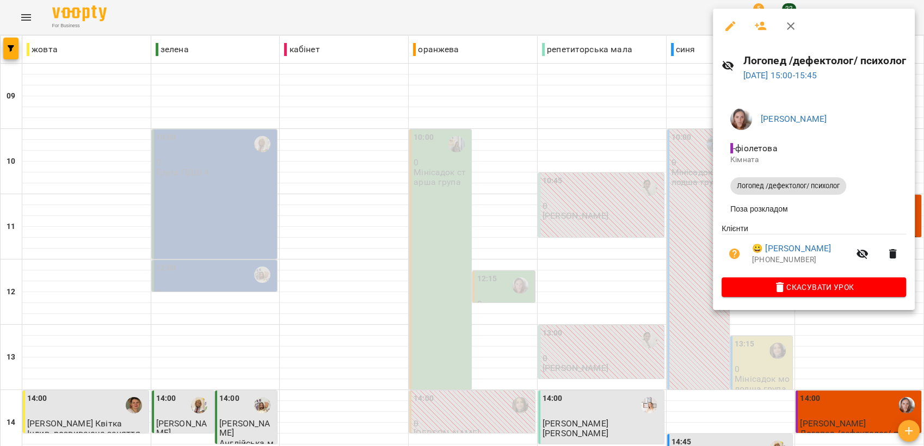
click at [733, 255] on icon "button" at bounding box center [734, 254] width 13 height 13
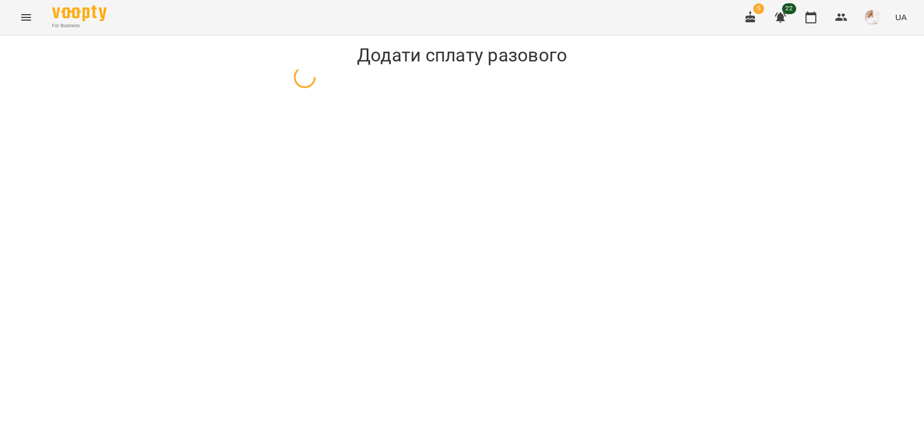
select select "**********"
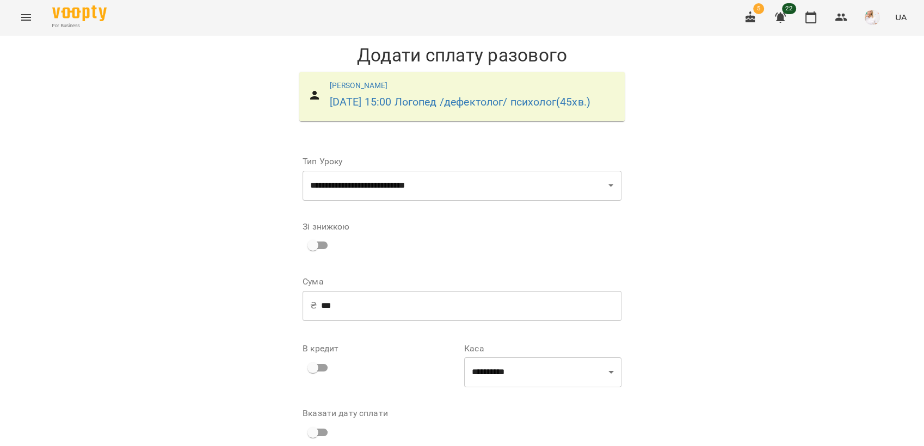
scroll to position [66, 0]
click at [525, 357] on select "**********" at bounding box center [542, 372] width 157 height 30
click at [515, 357] on select "**********" at bounding box center [542, 372] width 157 height 30
select select "****"
click at [464, 357] on select "**********" at bounding box center [542, 372] width 157 height 30
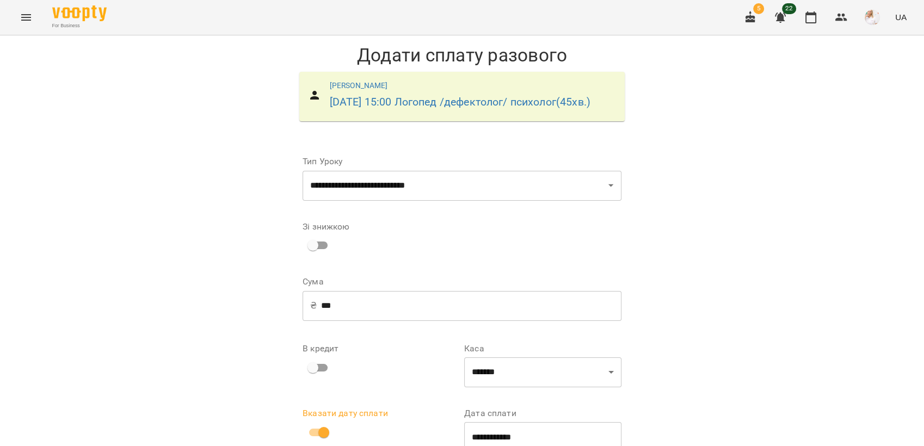
drag, startPoint x: 498, startPoint y: 433, endPoint x: 508, endPoint y: 428, distance: 10.9
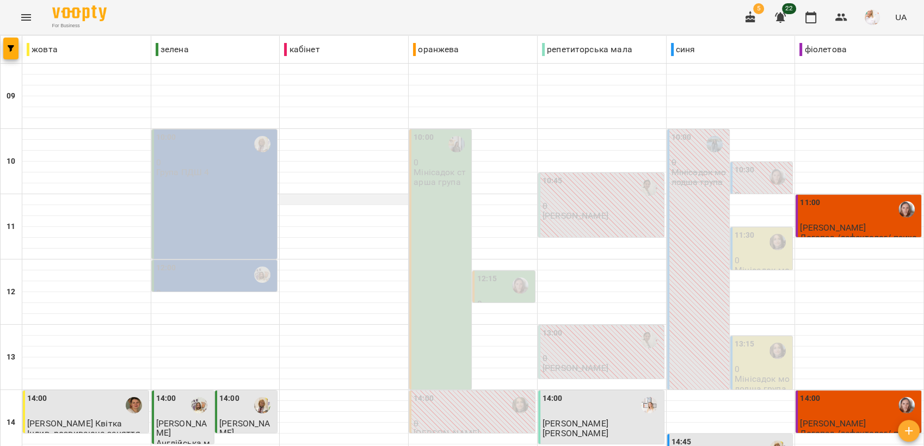
scroll to position [121, 0]
click at [686, 436] on div "14:45" at bounding box center [730, 448] width 119 height 25
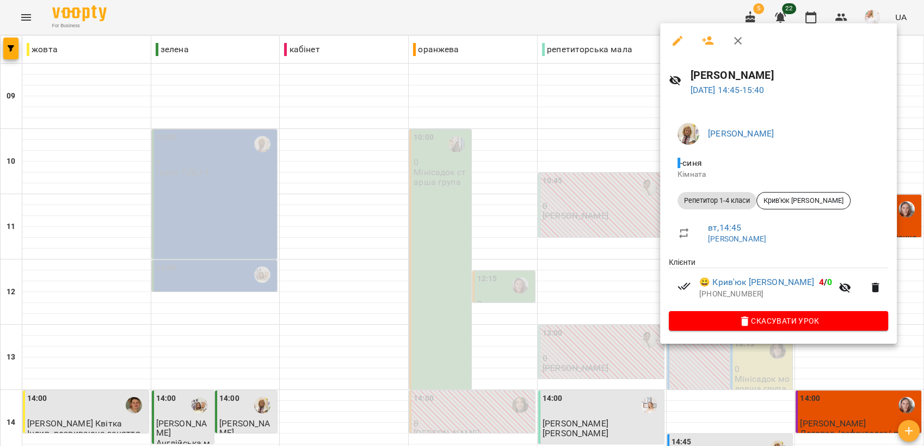
click at [736, 42] on icon "button" at bounding box center [737, 40] width 13 height 13
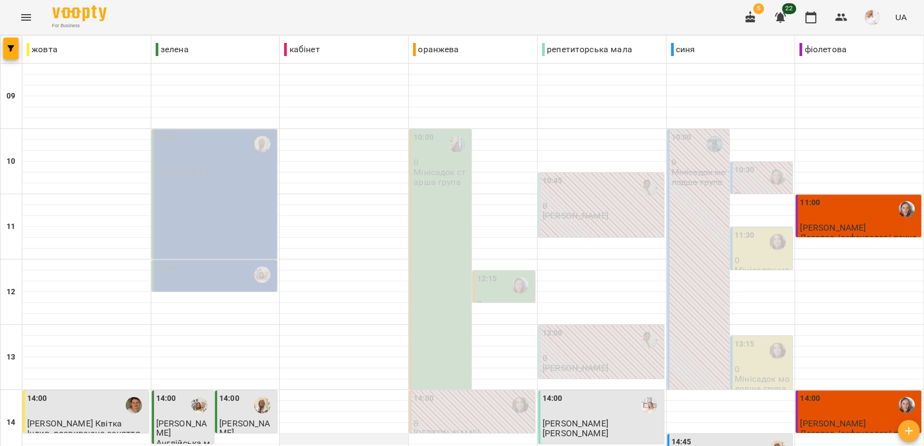
scroll to position [181, 0]
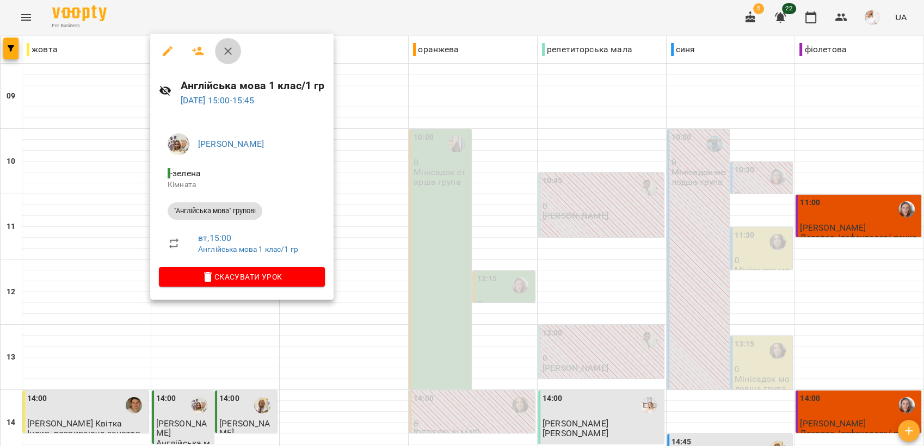
click at [228, 54] on icon "button" at bounding box center [227, 51] width 13 height 13
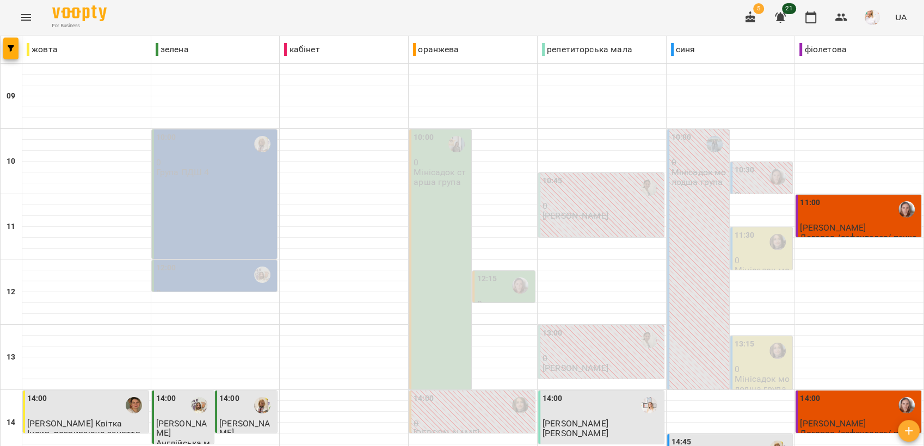
scroll to position [302, 0]
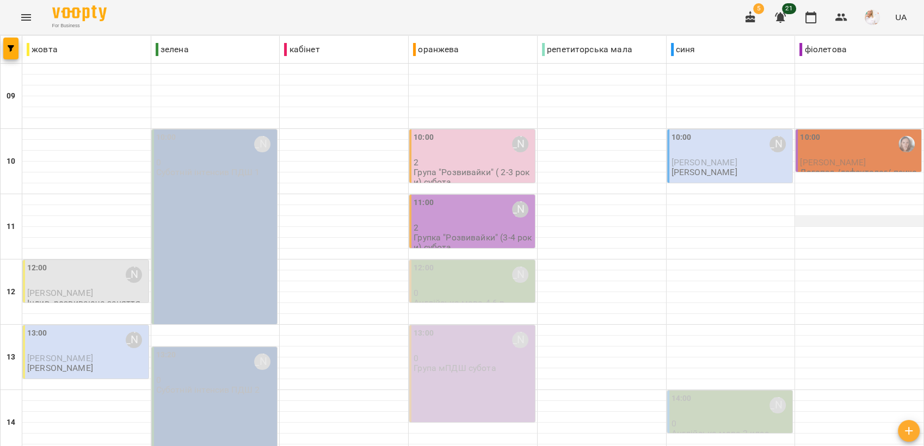
click at [805, 221] on div at bounding box center [859, 221] width 128 height 11
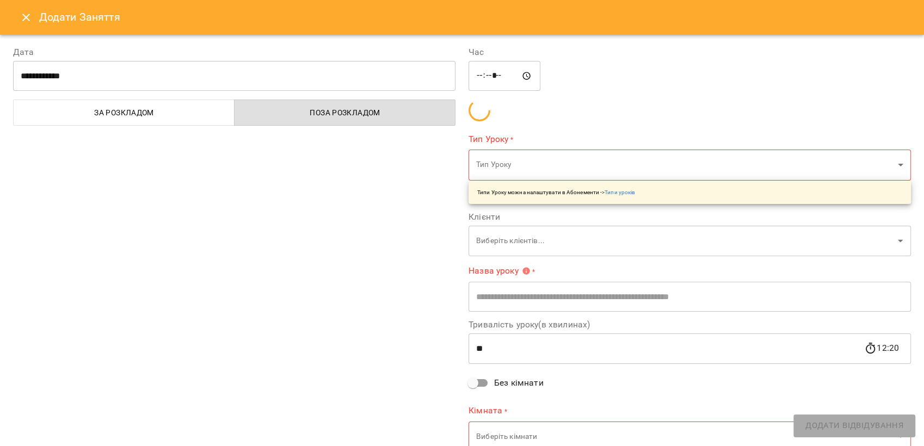
type input "**********"
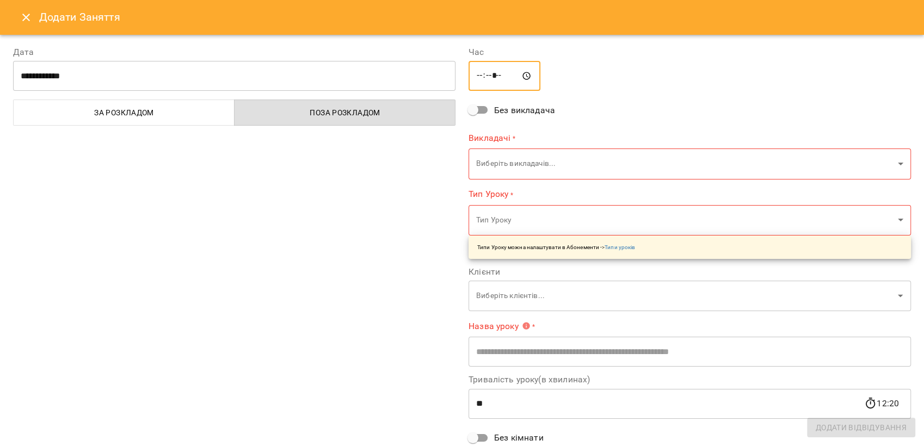
click at [493, 73] on input "*****" at bounding box center [504, 76] width 72 height 30
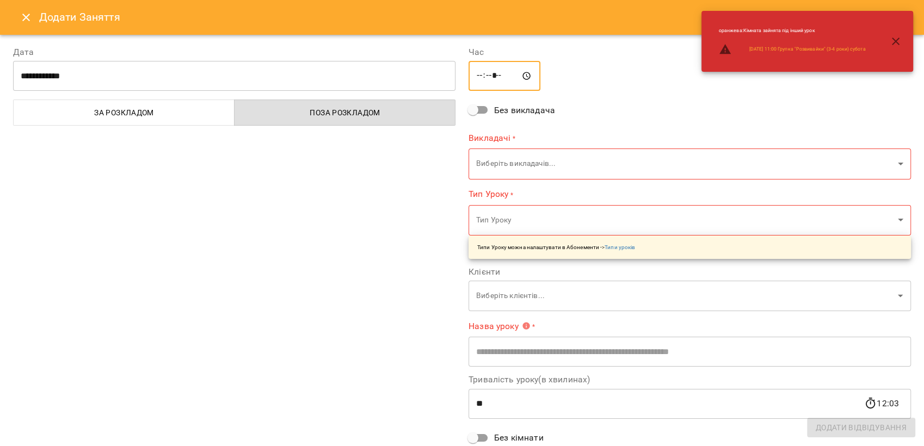
type input "*****"
click at [502, 163] on body "For Business 5 21 UA жовта зелена кабінет оранжева репетиторська мала синя фіол…" at bounding box center [462, 427] width 924 height 854
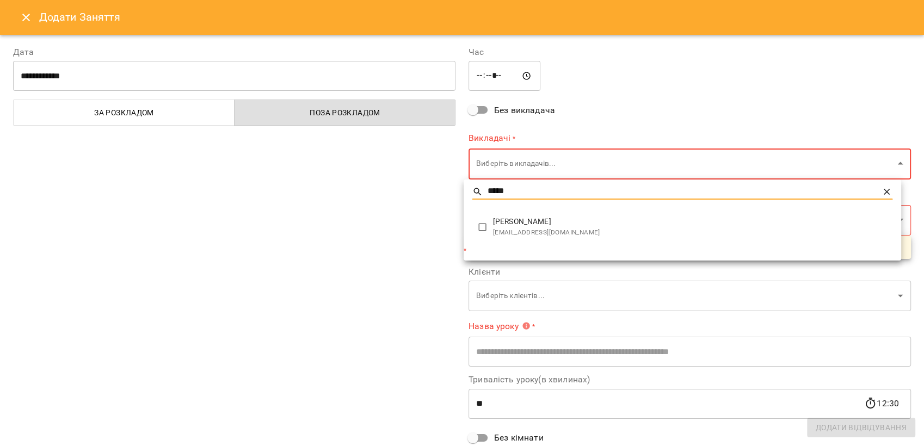
type input "*****"
click at [523, 226] on span "[PERSON_NAME]" at bounding box center [692, 222] width 399 height 11
type input "**********"
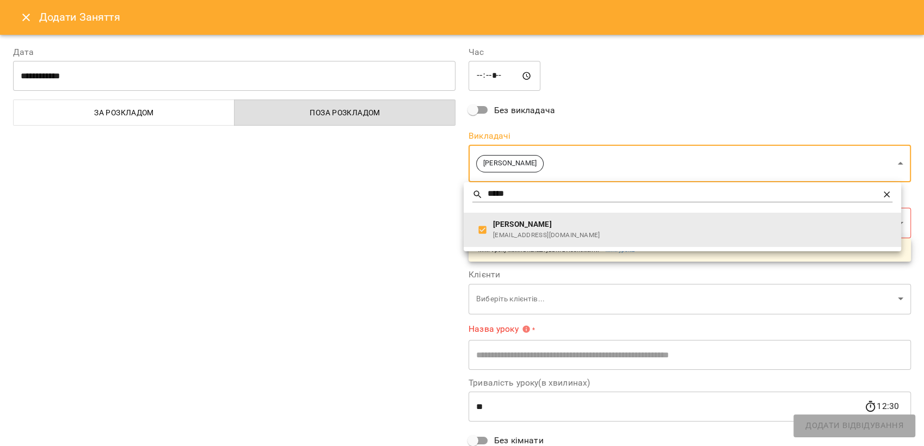
click at [326, 223] on div at bounding box center [462, 223] width 924 height 446
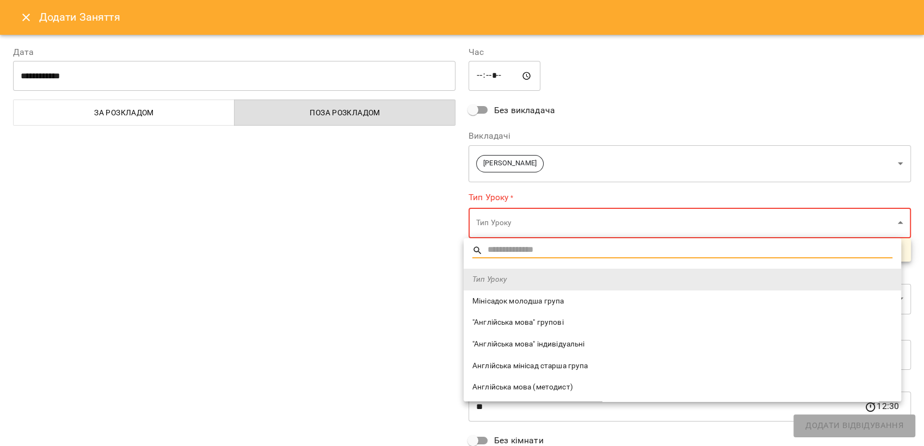
click at [502, 220] on body "For Business 5 21 UA жовта зелена кабінет оранжева репетиторська мала синя фіол…" at bounding box center [462, 427] width 924 height 854
